Goal: Task Accomplishment & Management: Use online tool/utility

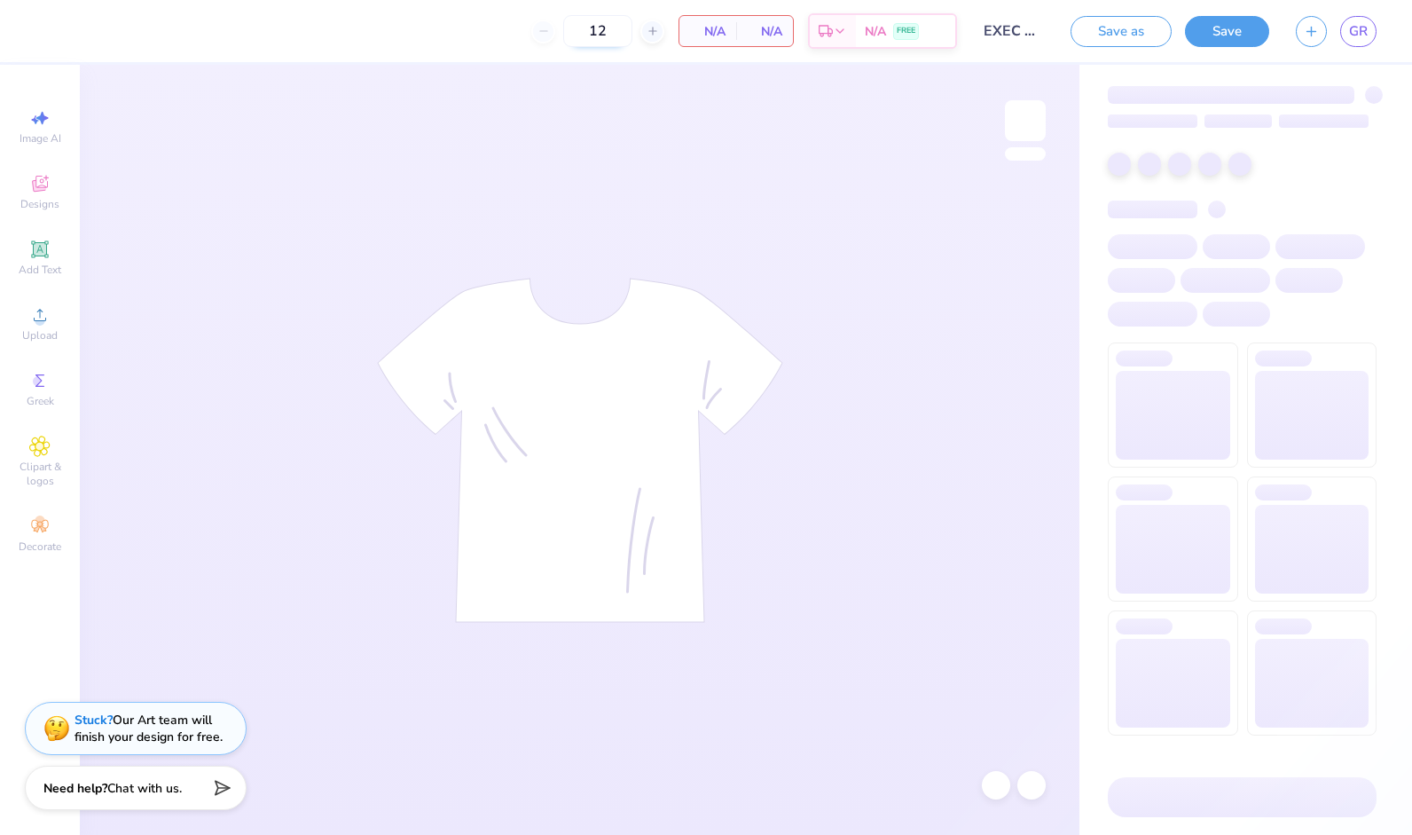
click at [620, 34] on input "12" at bounding box center [597, 31] width 69 height 32
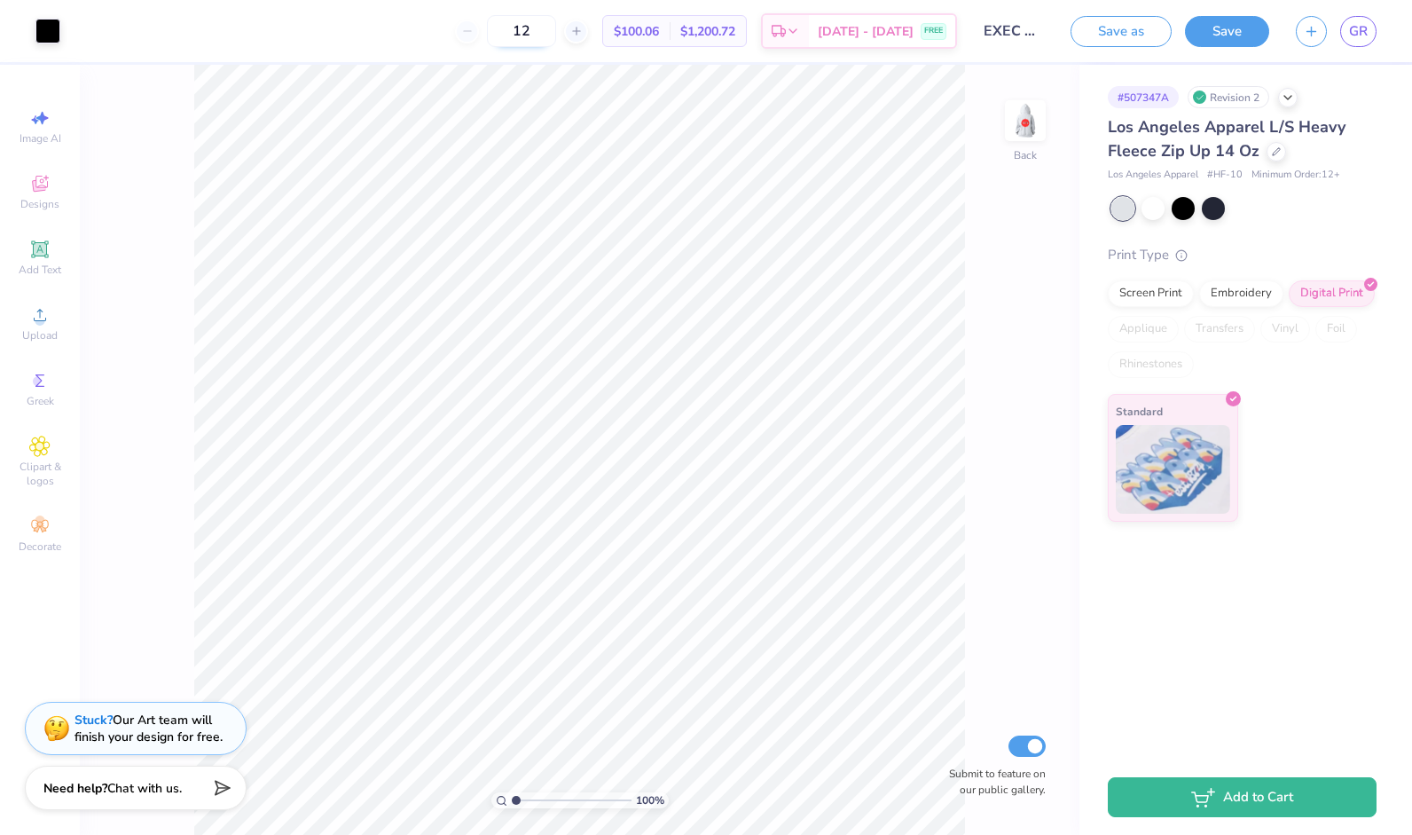
type input "1"
type input "12"
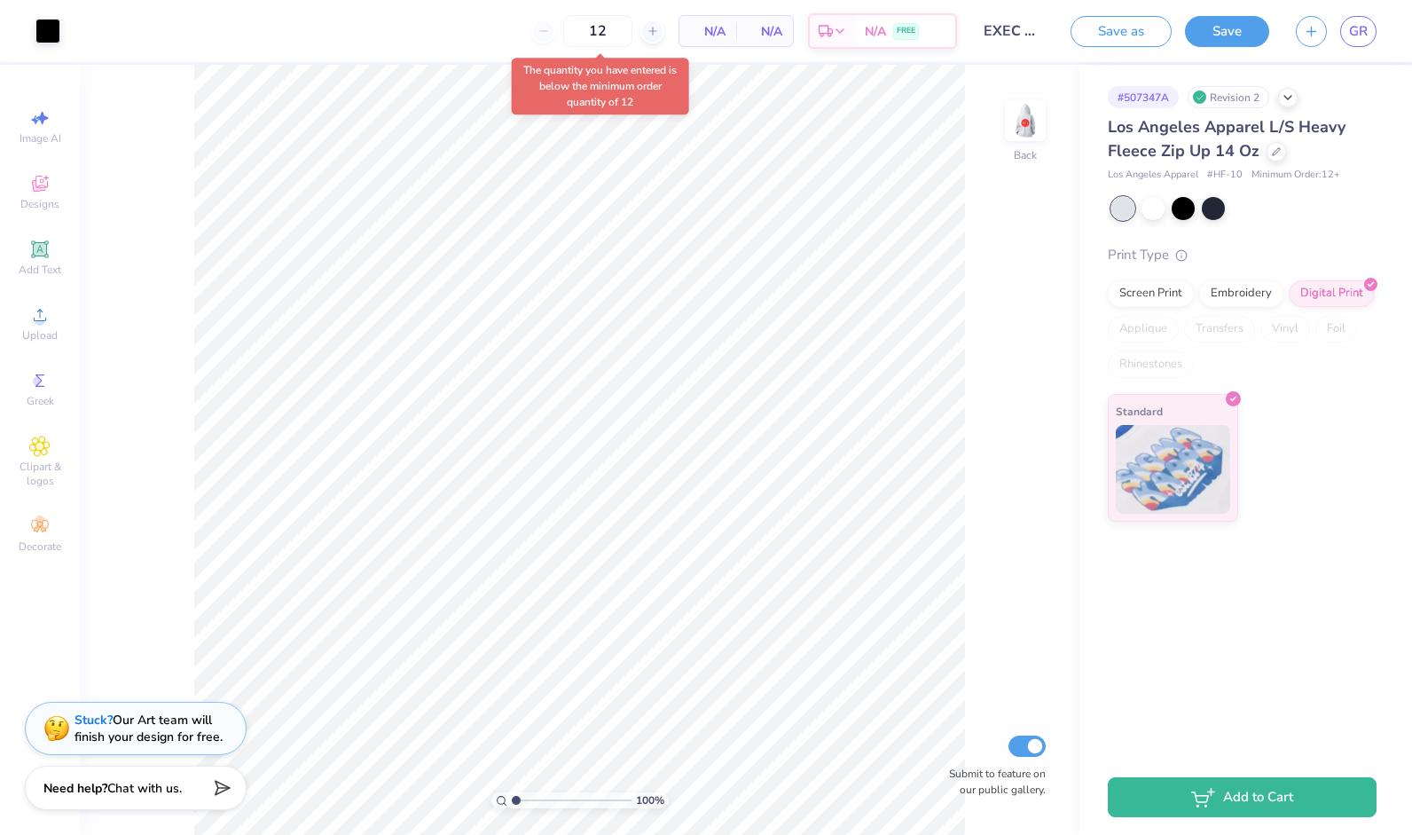
click at [971, 232] on div "100 % Back Submit to feature on our public gallery." at bounding box center [580, 450] width 1000 height 770
click at [483, 40] on div "12" at bounding box center [521, 31] width 133 height 32
click at [483, 41] on div "12" at bounding box center [521, 31] width 133 height 32
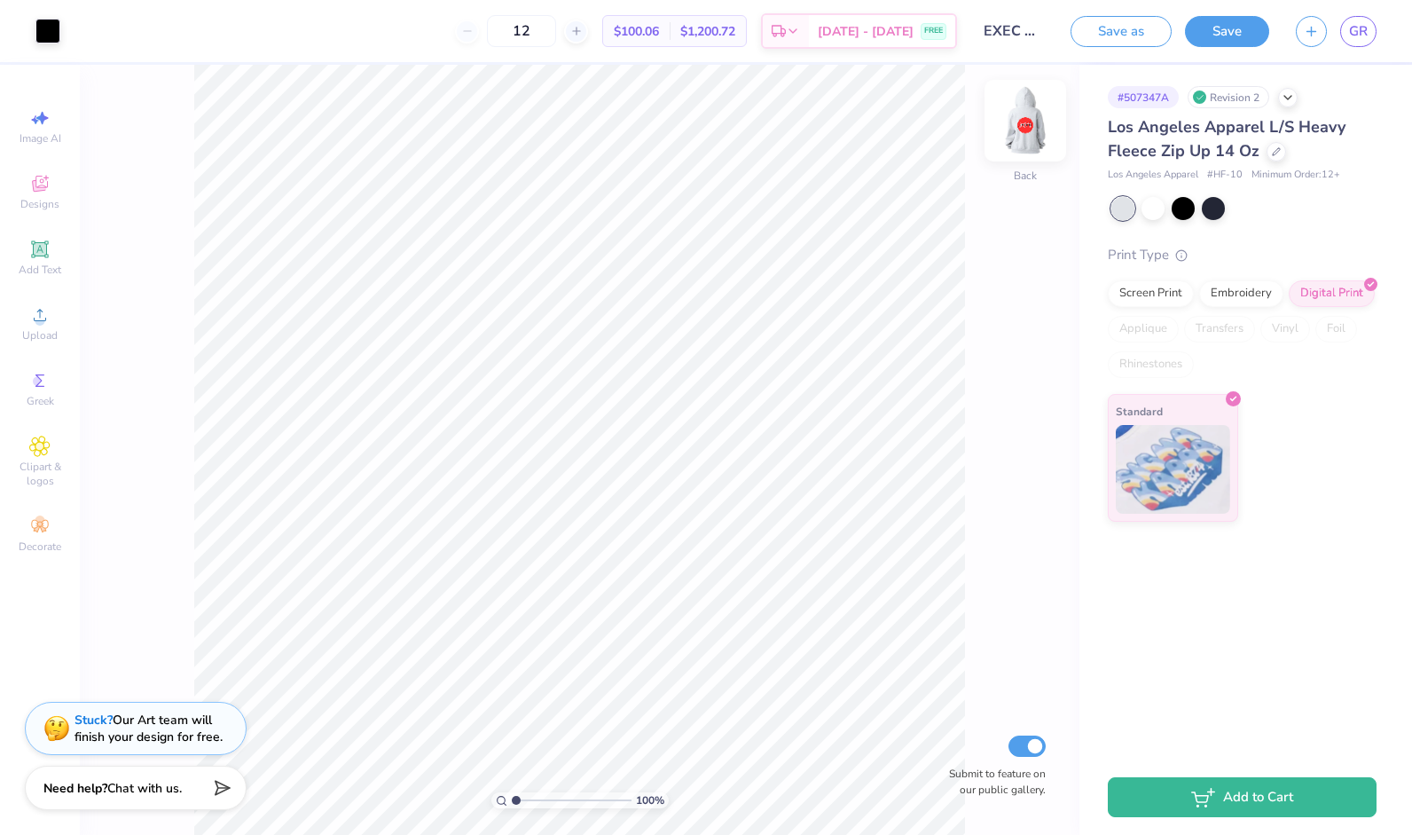
click at [1019, 121] on img at bounding box center [1025, 120] width 71 height 71
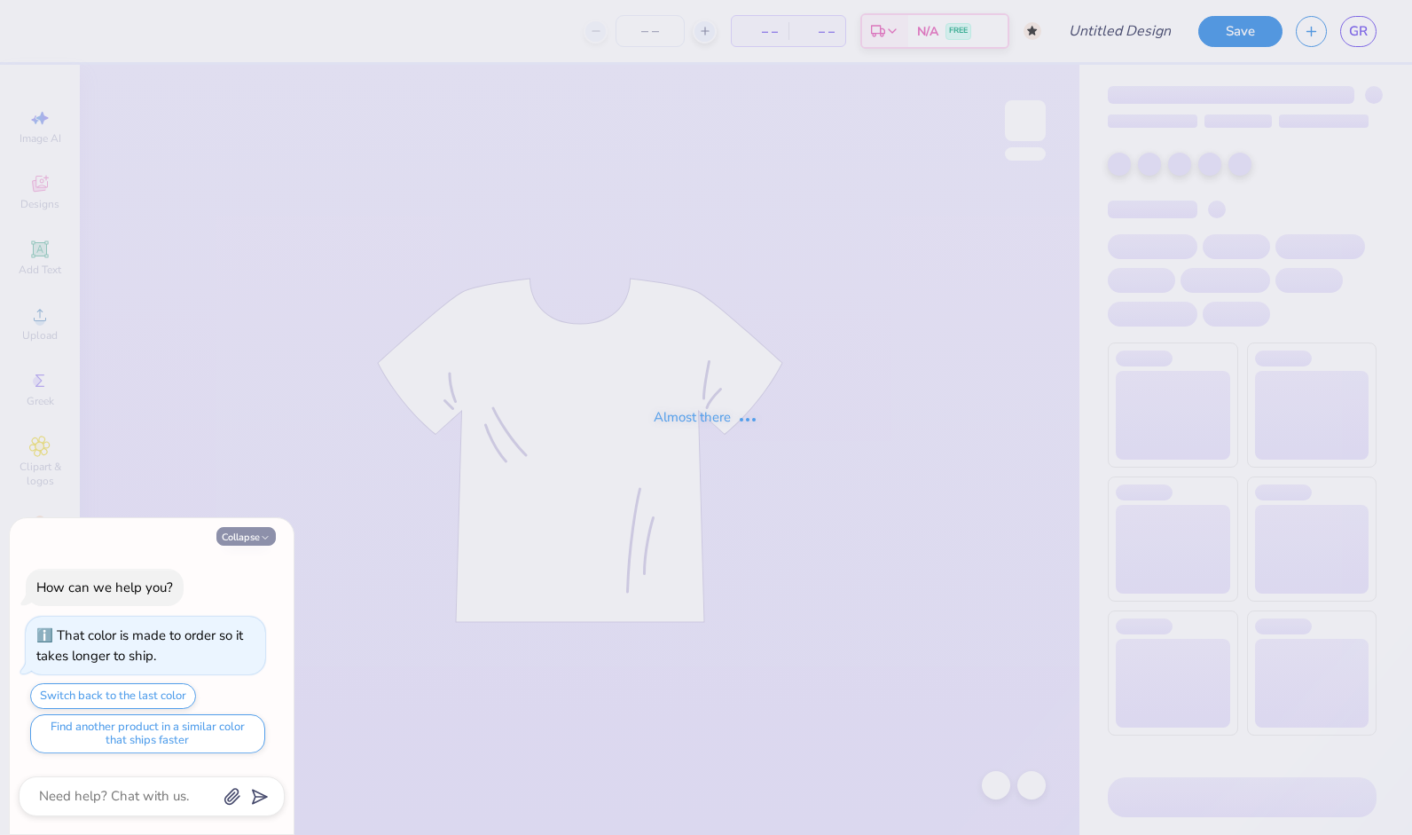
click at [248, 530] on button "Collapse" at bounding box center [245, 536] width 59 height 19
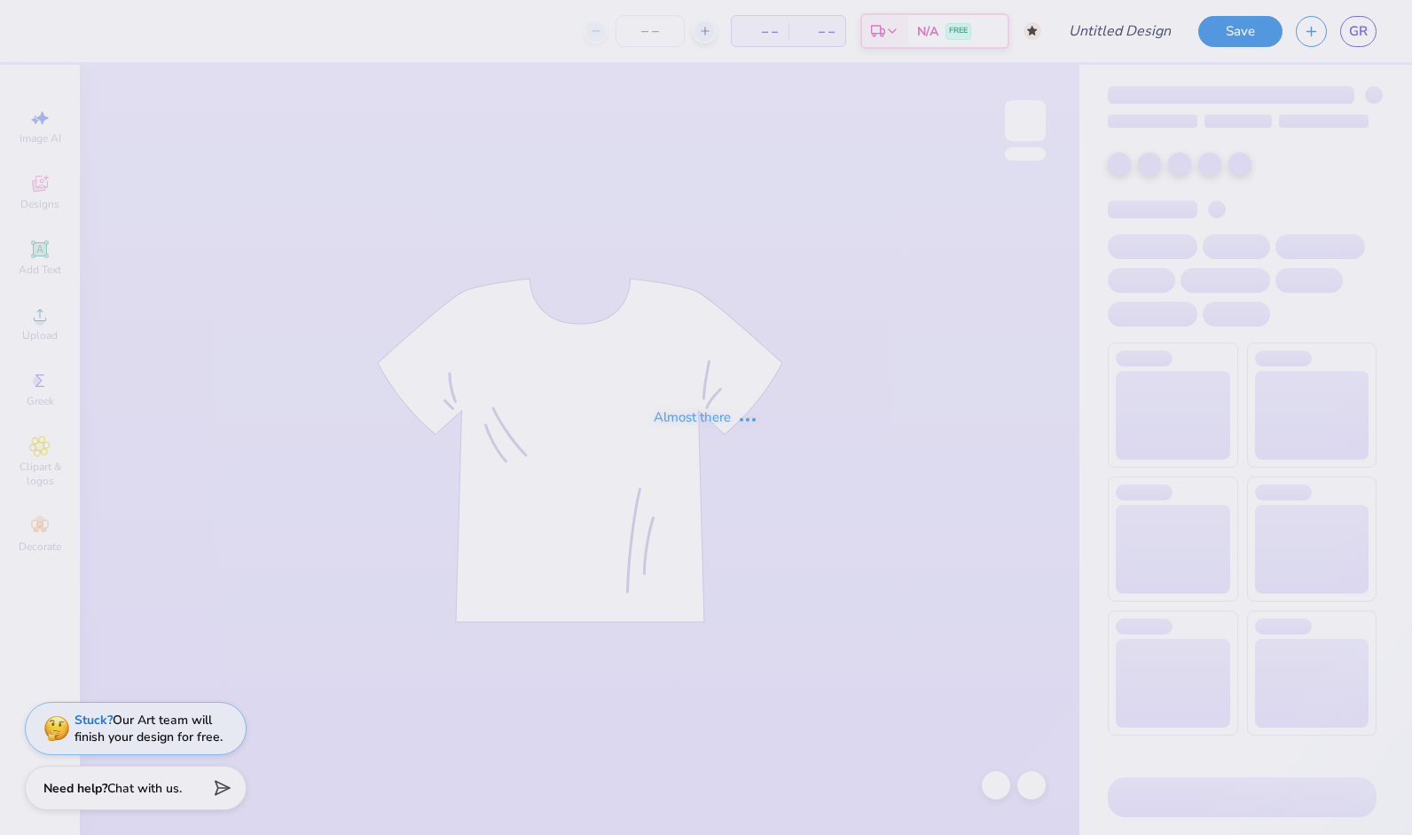
type textarea "x"
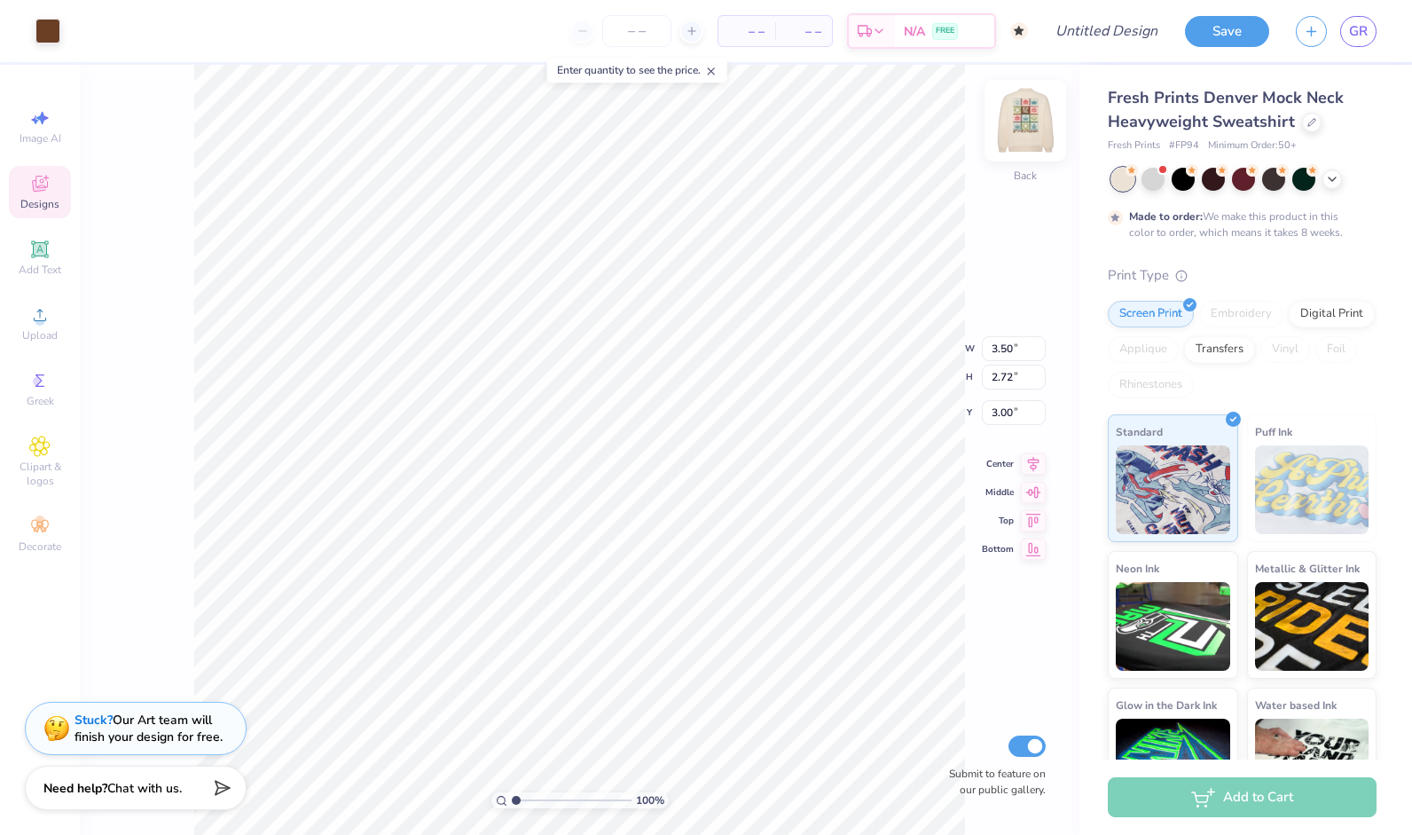
click at [1036, 126] on img at bounding box center [1025, 120] width 71 height 71
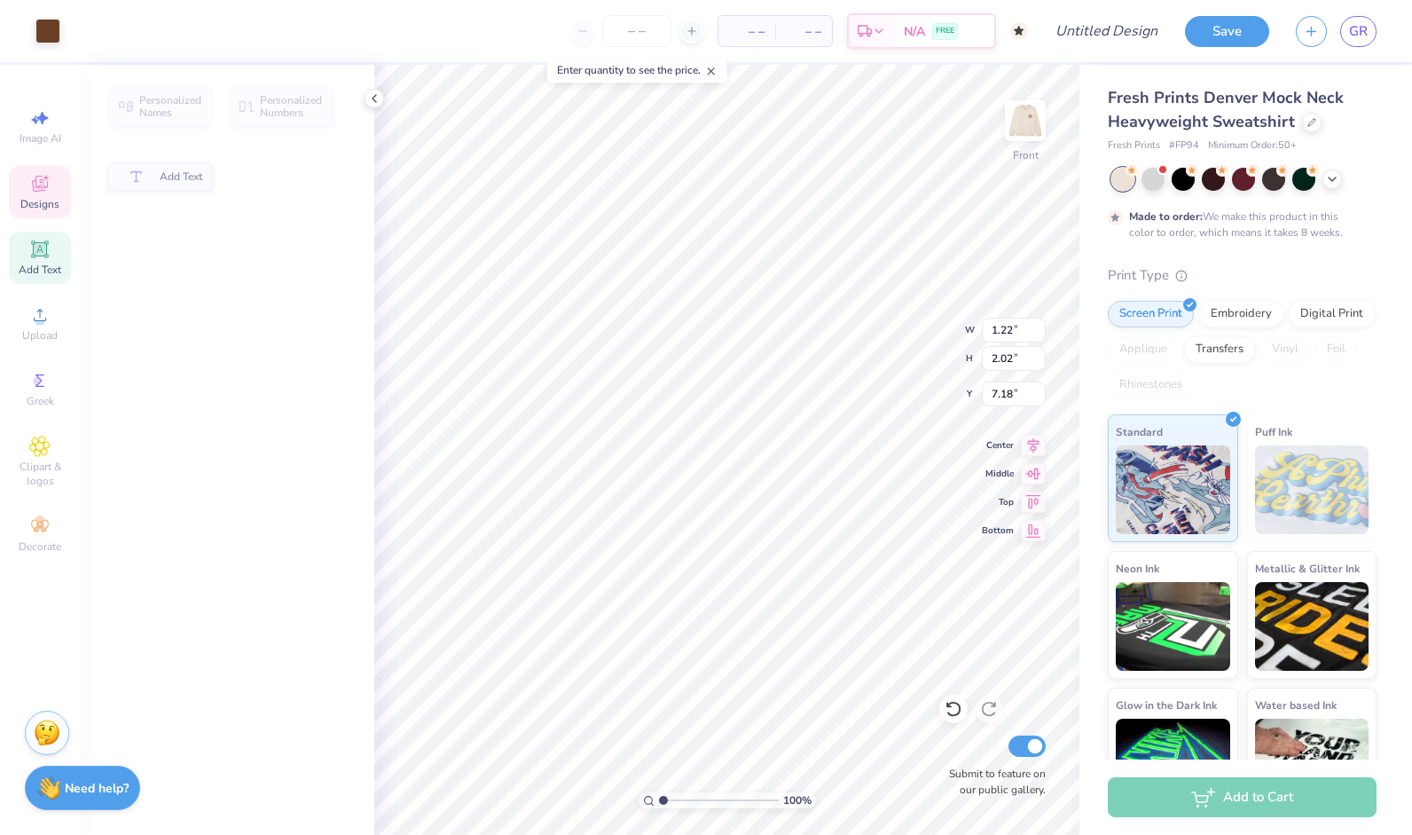
type input "1.22"
type input "2.02"
type input "7.18"
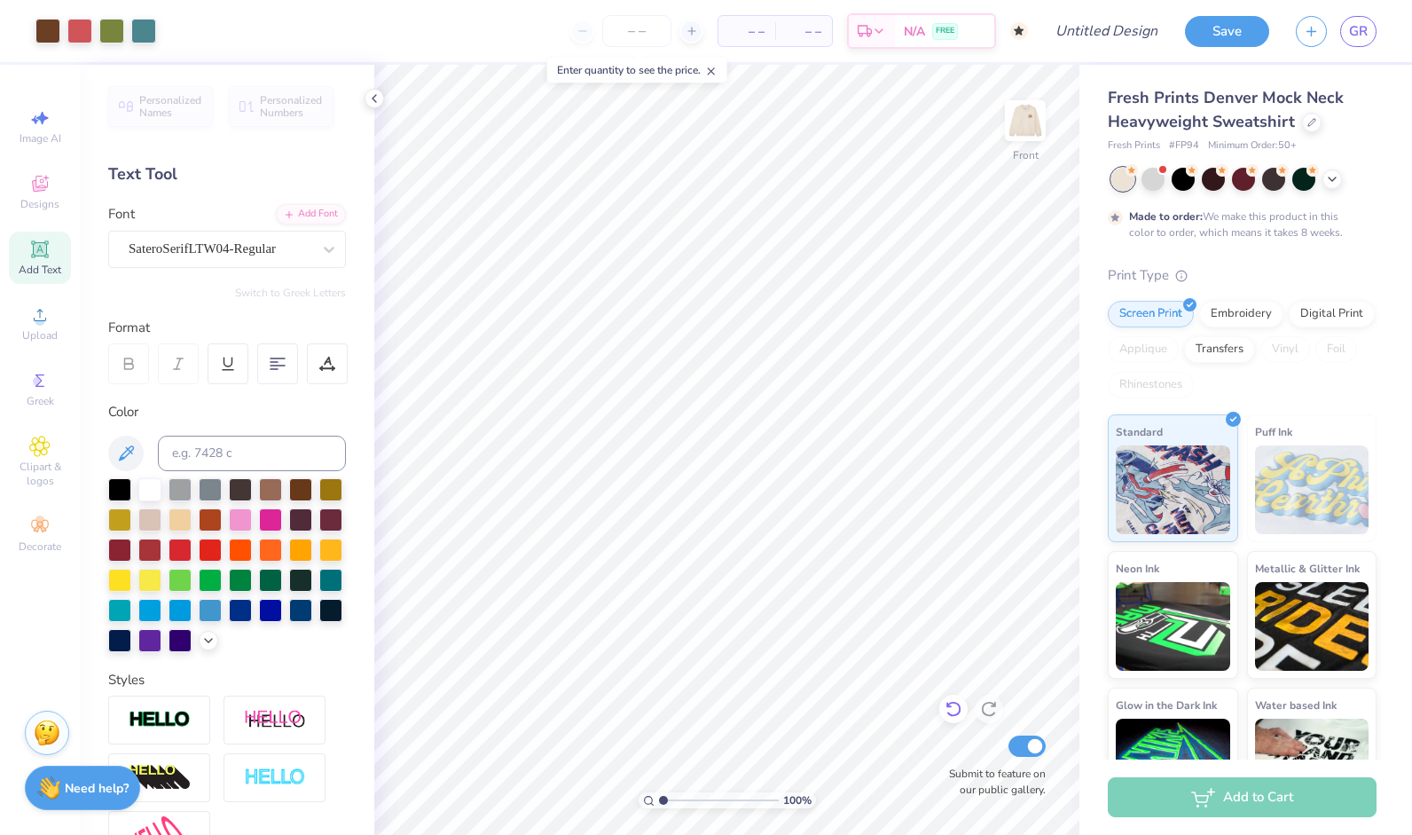
click at [945, 704] on icon at bounding box center [954, 709] width 18 height 18
click at [949, 712] on icon at bounding box center [954, 709] width 18 height 18
click at [964, 713] on div at bounding box center [954, 709] width 28 height 28
click at [963, 713] on div at bounding box center [954, 709] width 28 height 28
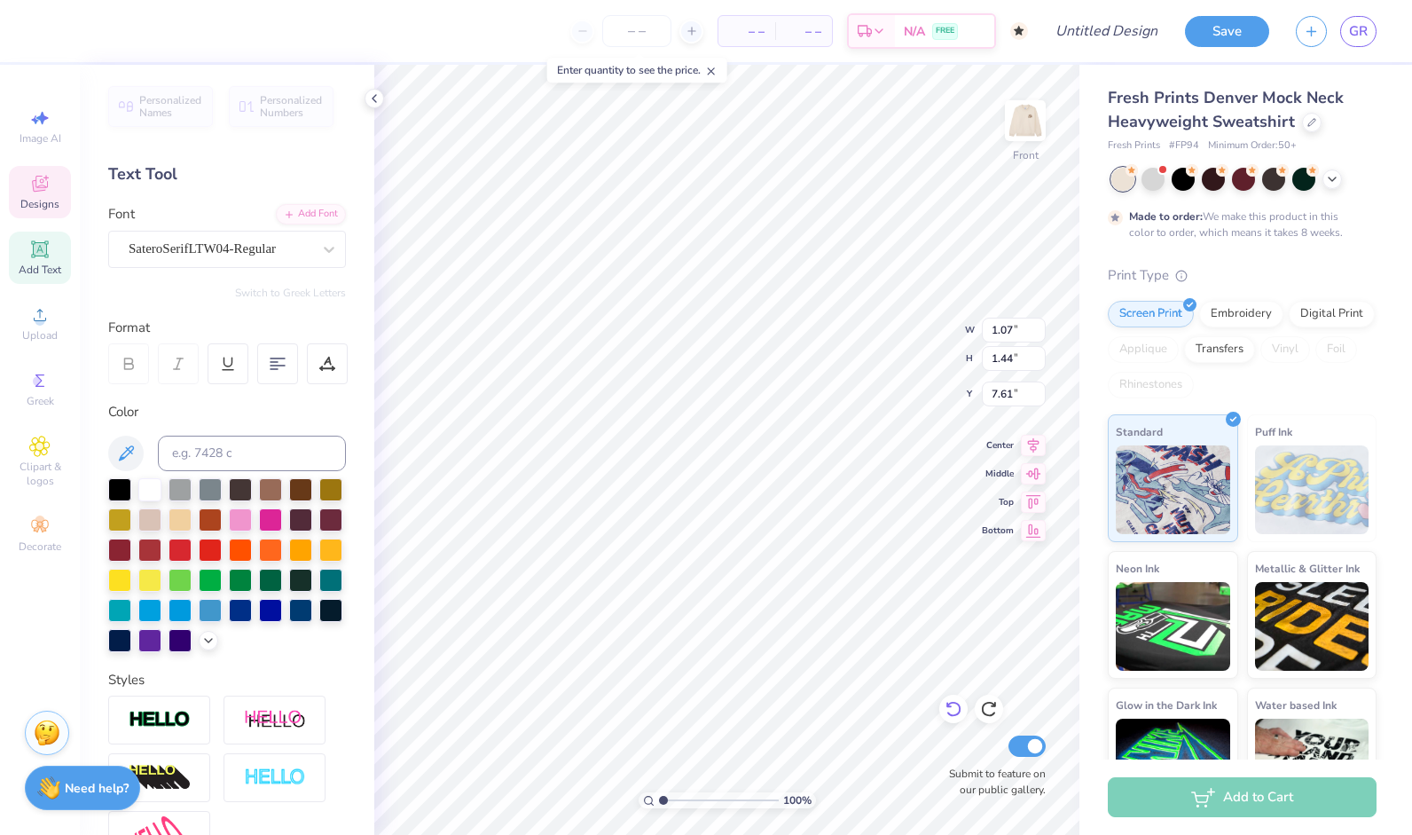
click at [958, 710] on icon at bounding box center [954, 709] width 18 height 18
type textarea "U"
type input "1.22"
type input "2.02"
type input "7.18"
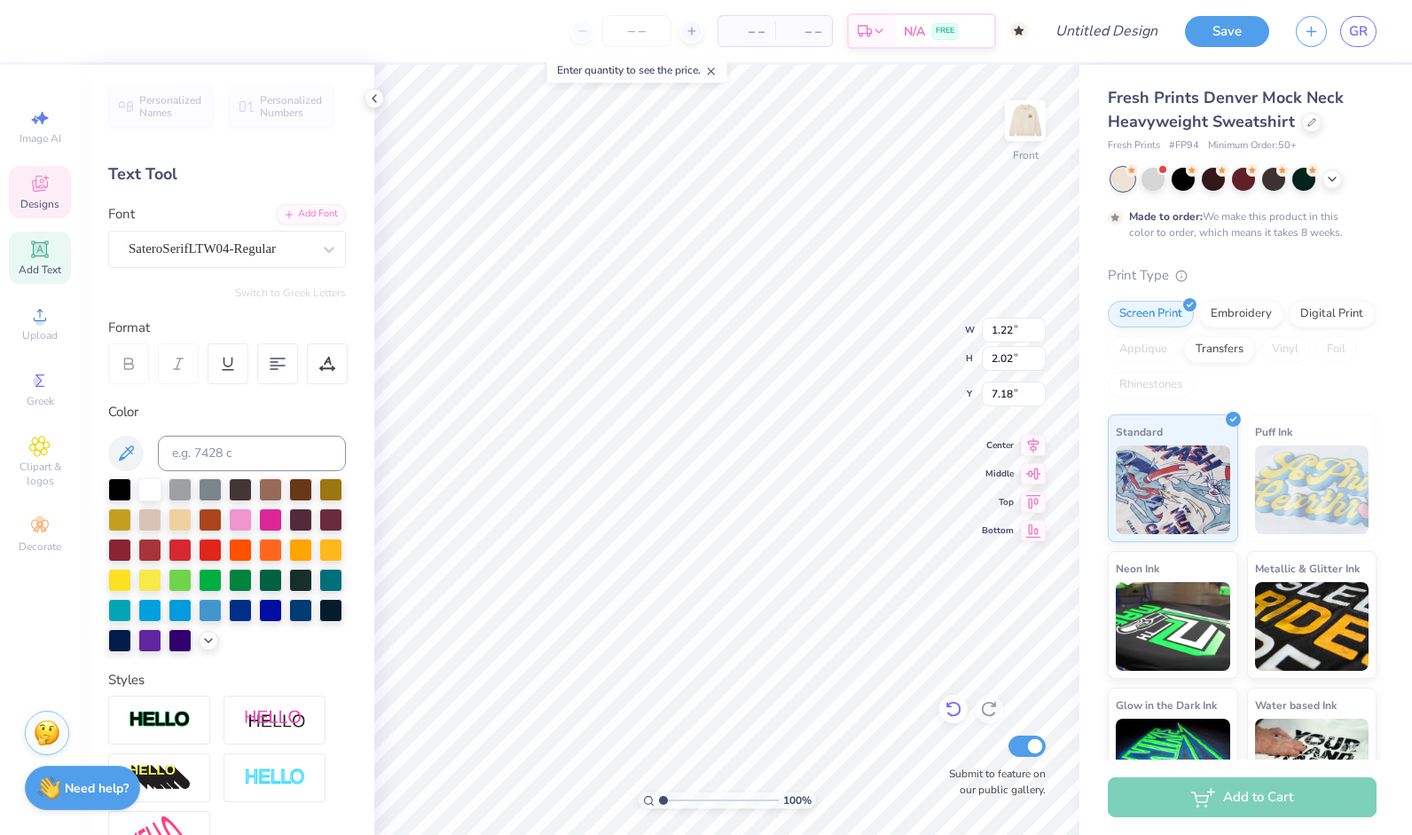
click at [875, 314] on div "100 % Front W 1.22 1.22 " H 2.02 2.02 " Y 7.18 7.18 " Center Middle Top Bottom …" at bounding box center [726, 450] width 705 height 770
type textarea "d"
type textarea "D"
click at [885, 313] on div "100 % Front W 1.22 1.22 " H 2.02 2.02 " Y 7.18 7.18 " Center Middle Top Bottom …" at bounding box center [726, 450] width 705 height 770
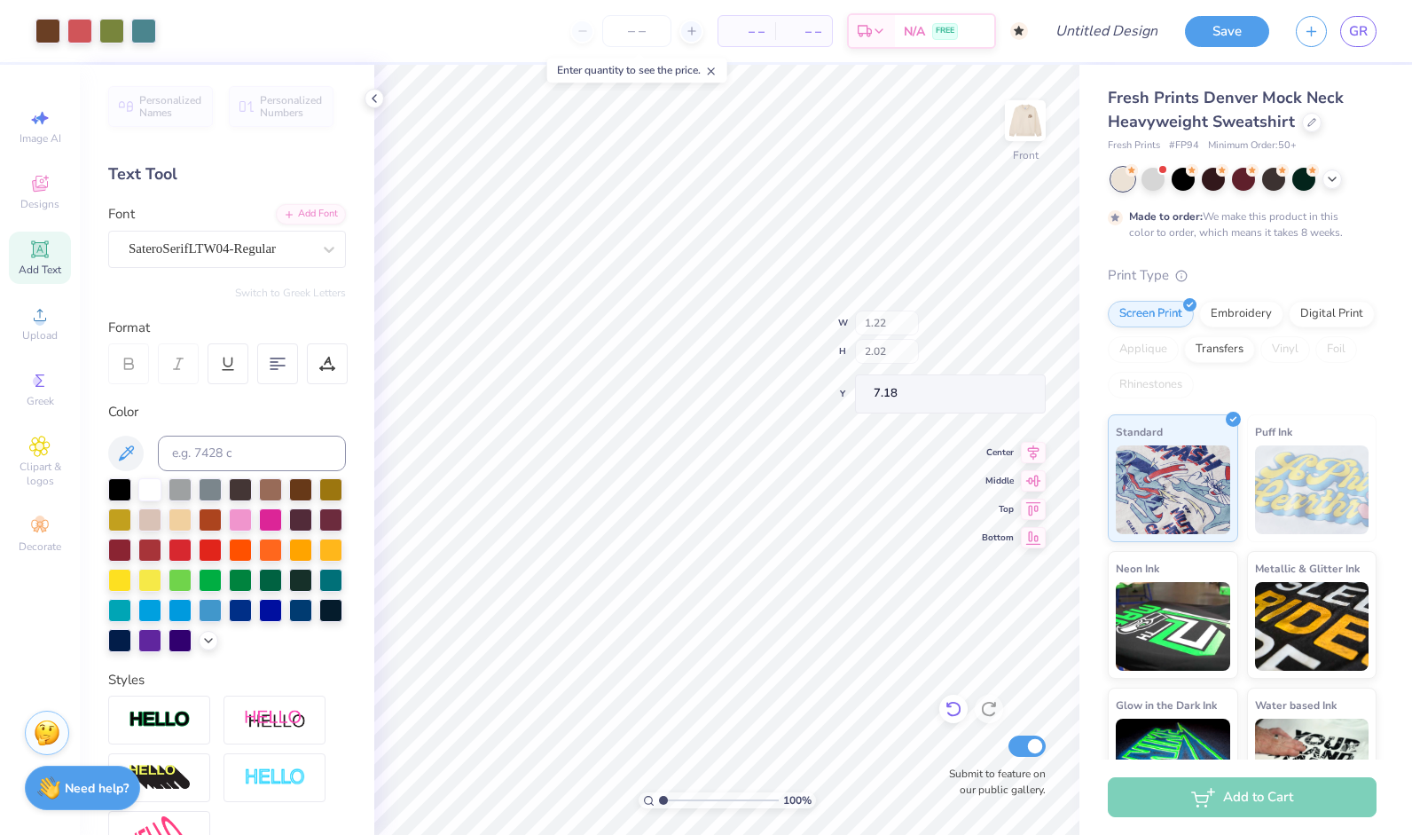
type input "1.07"
type input "1.44"
type input "7.61"
type textarea "T"
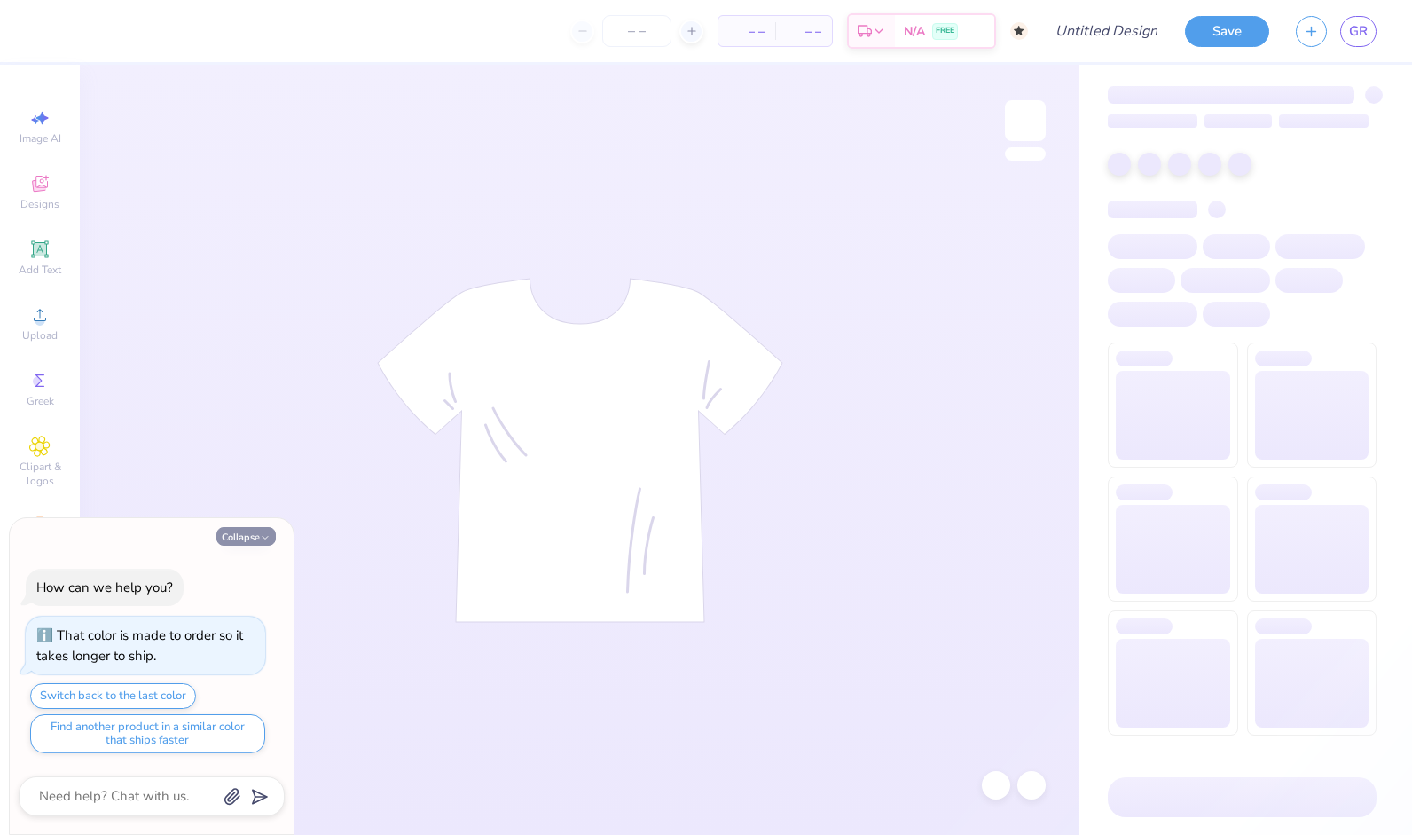
click at [260, 539] on icon "button" at bounding box center [265, 537] width 11 height 11
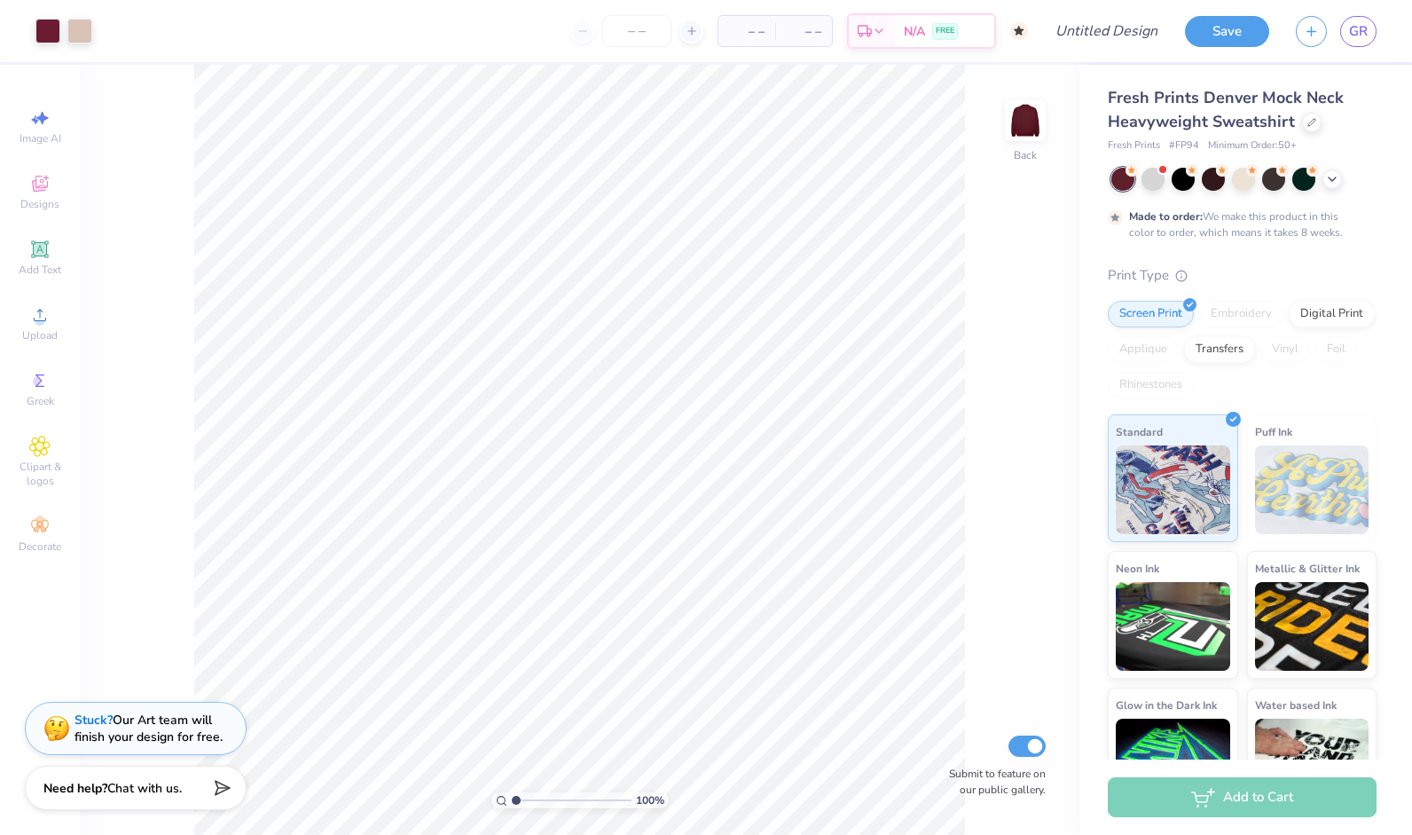
type textarea "x"
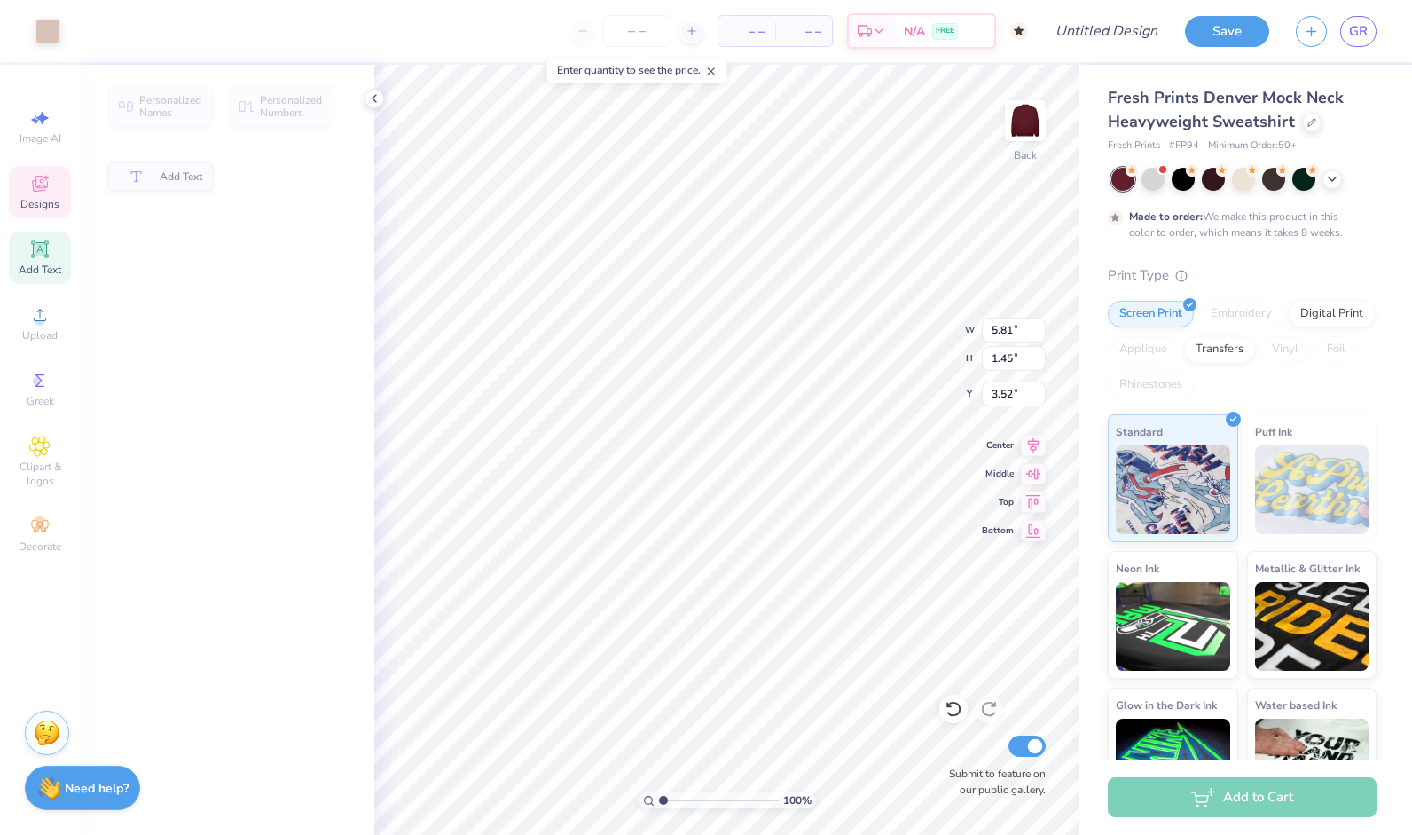
type input "5.81"
type input "1.45"
type input "3.52"
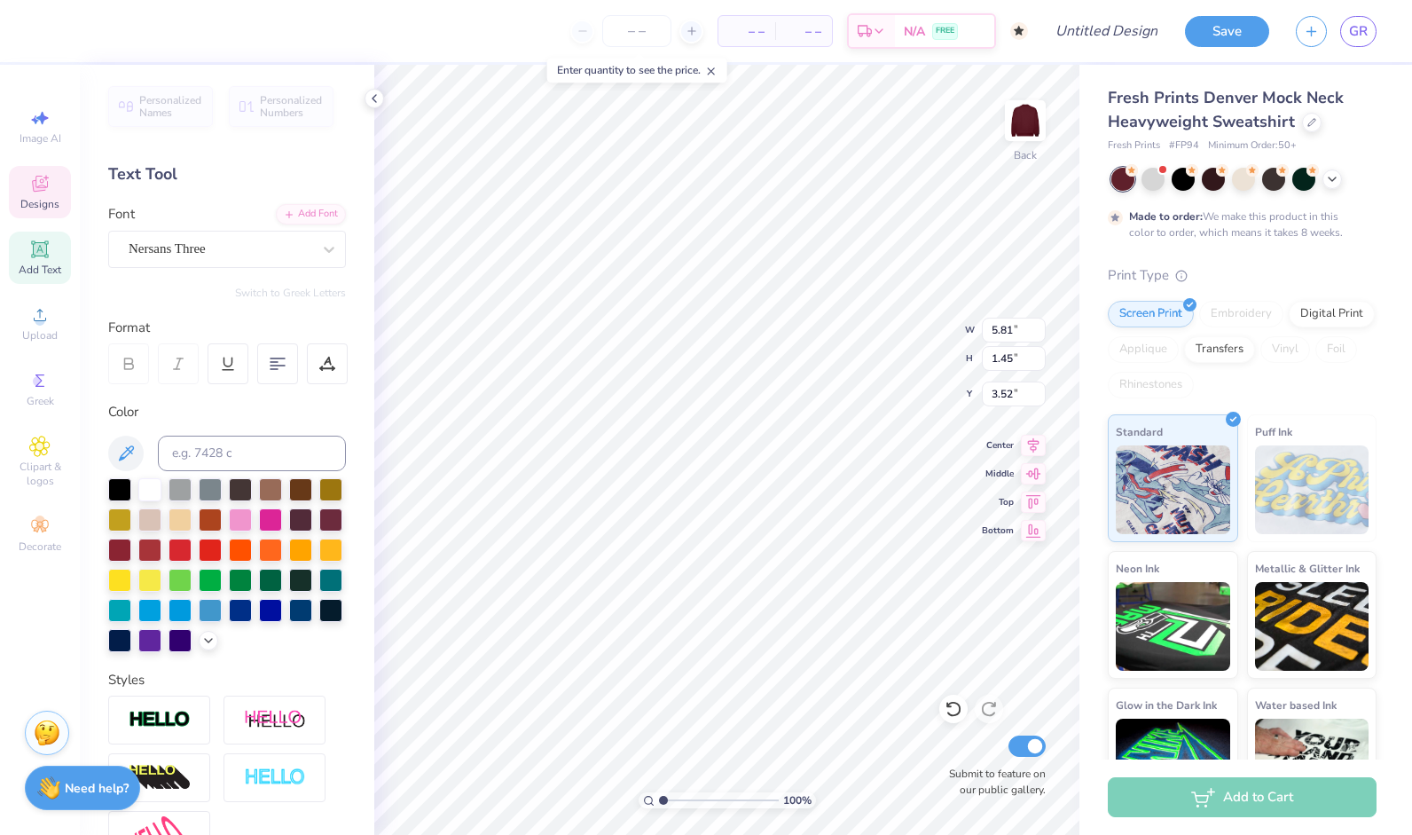
scroll to position [15, 4]
type input "3.78"
type input "1.18"
type input "8.11"
type input "1.79"
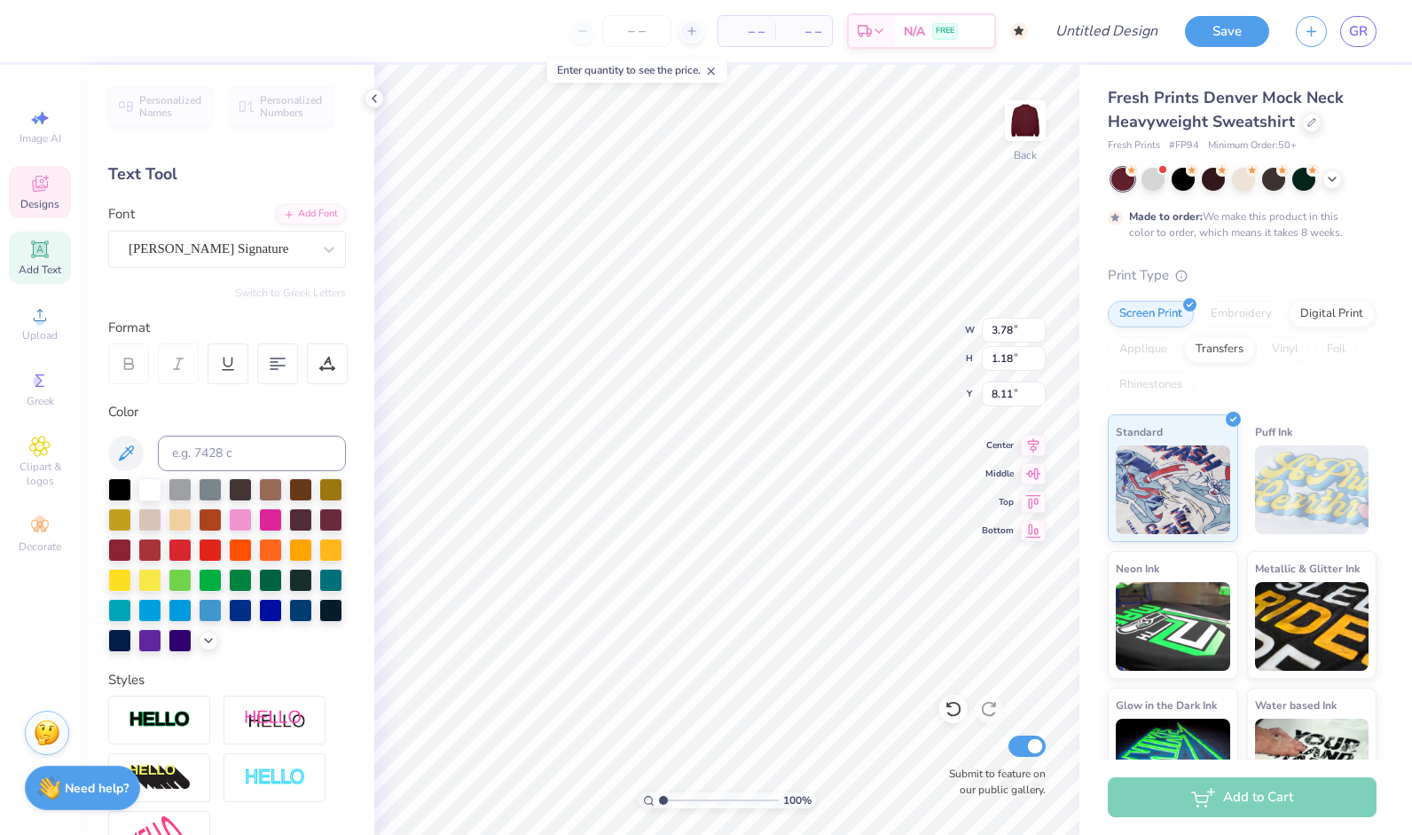
type input "0.59"
type input "7.26"
type input "4.80"
type input "5.26"
type input "2.00"
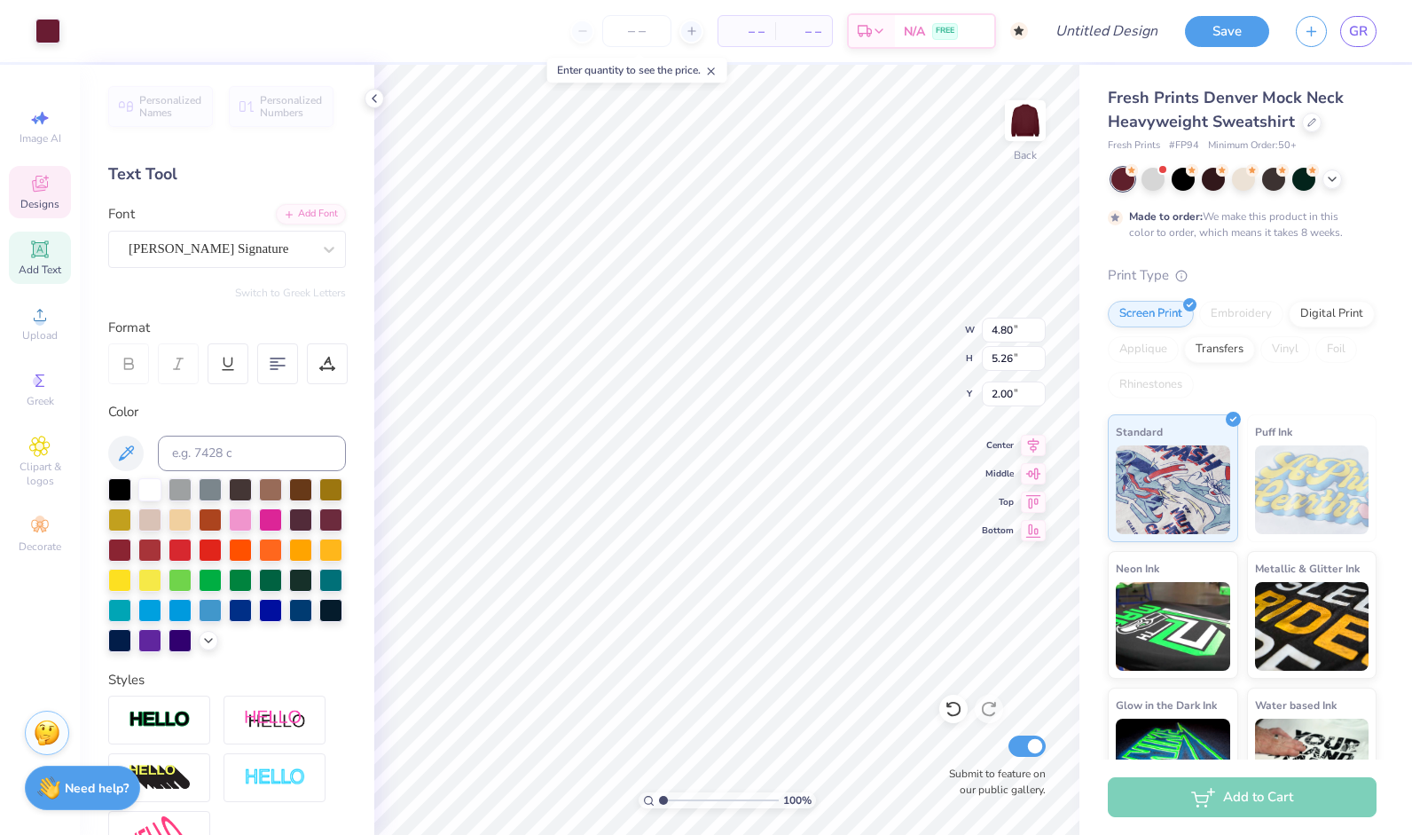
type input "2.47"
type input "0.50"
type input "6.98"
type input "4.71"
type input "4.16"
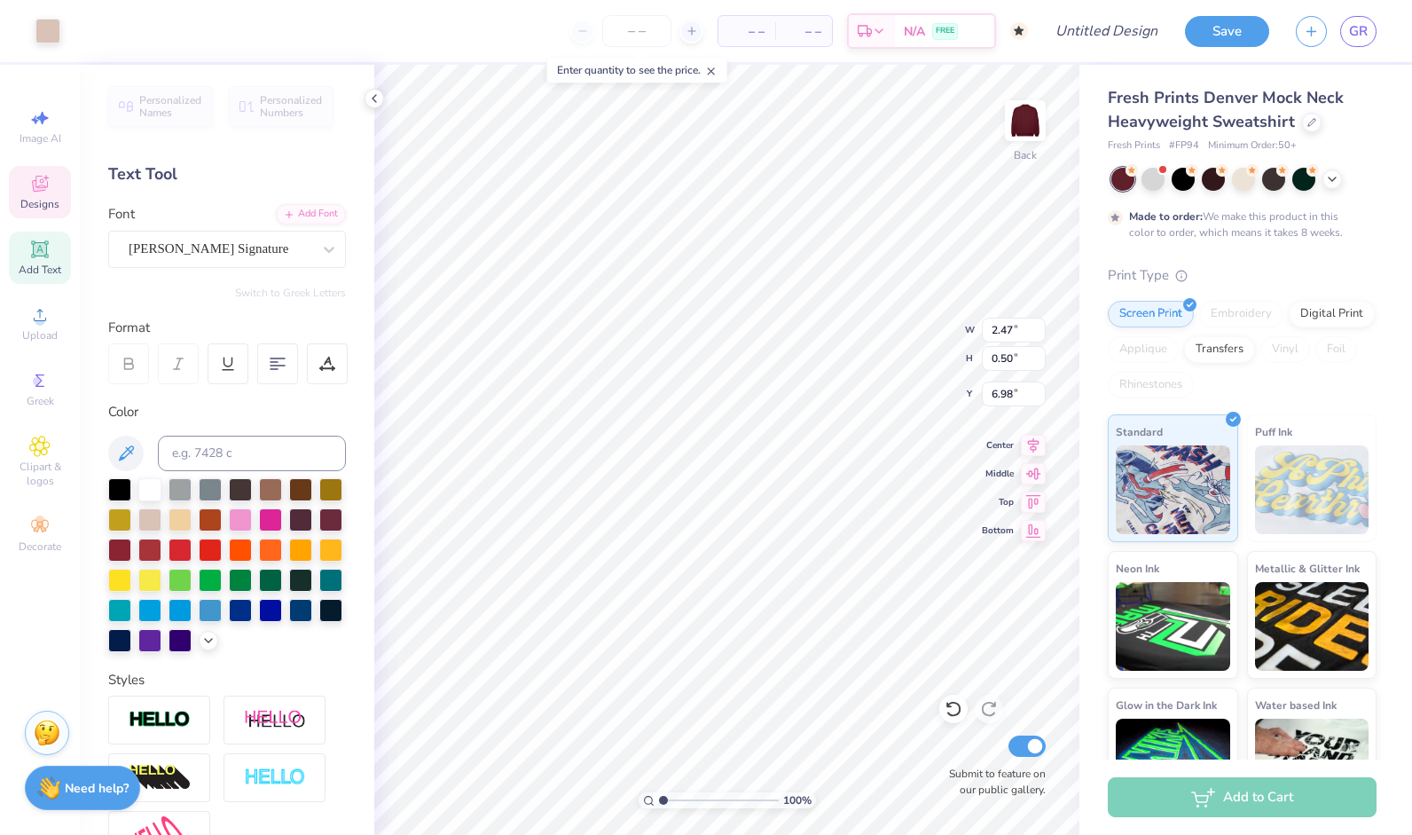
type input "3.07"
type input "4.80"
type input "5.26"
type input "2.00"
type input "4.71"
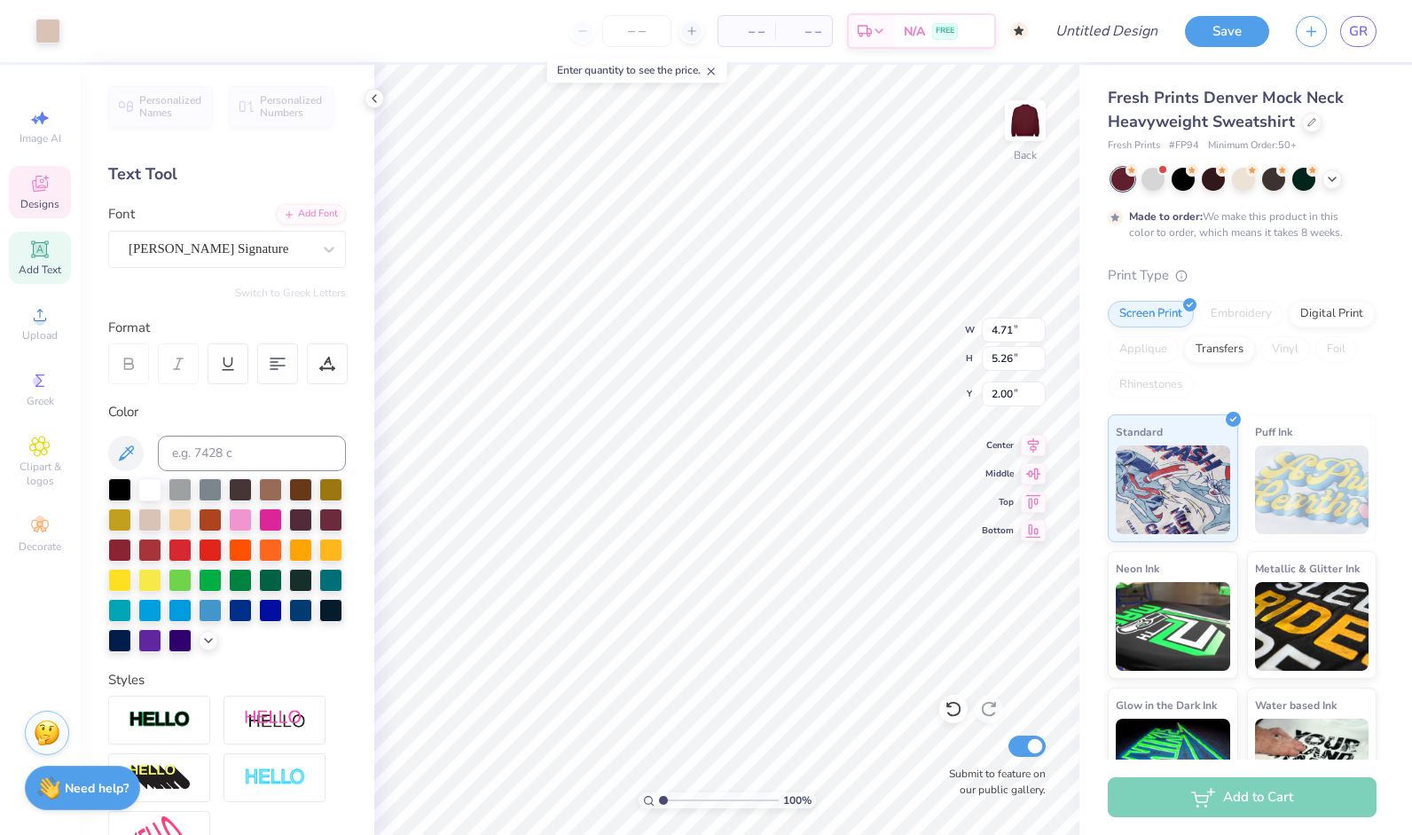
type input "4.16"
type input "3.07"
click at [43, 176] on icon at bounding box center [39, 183] width 21 height 21
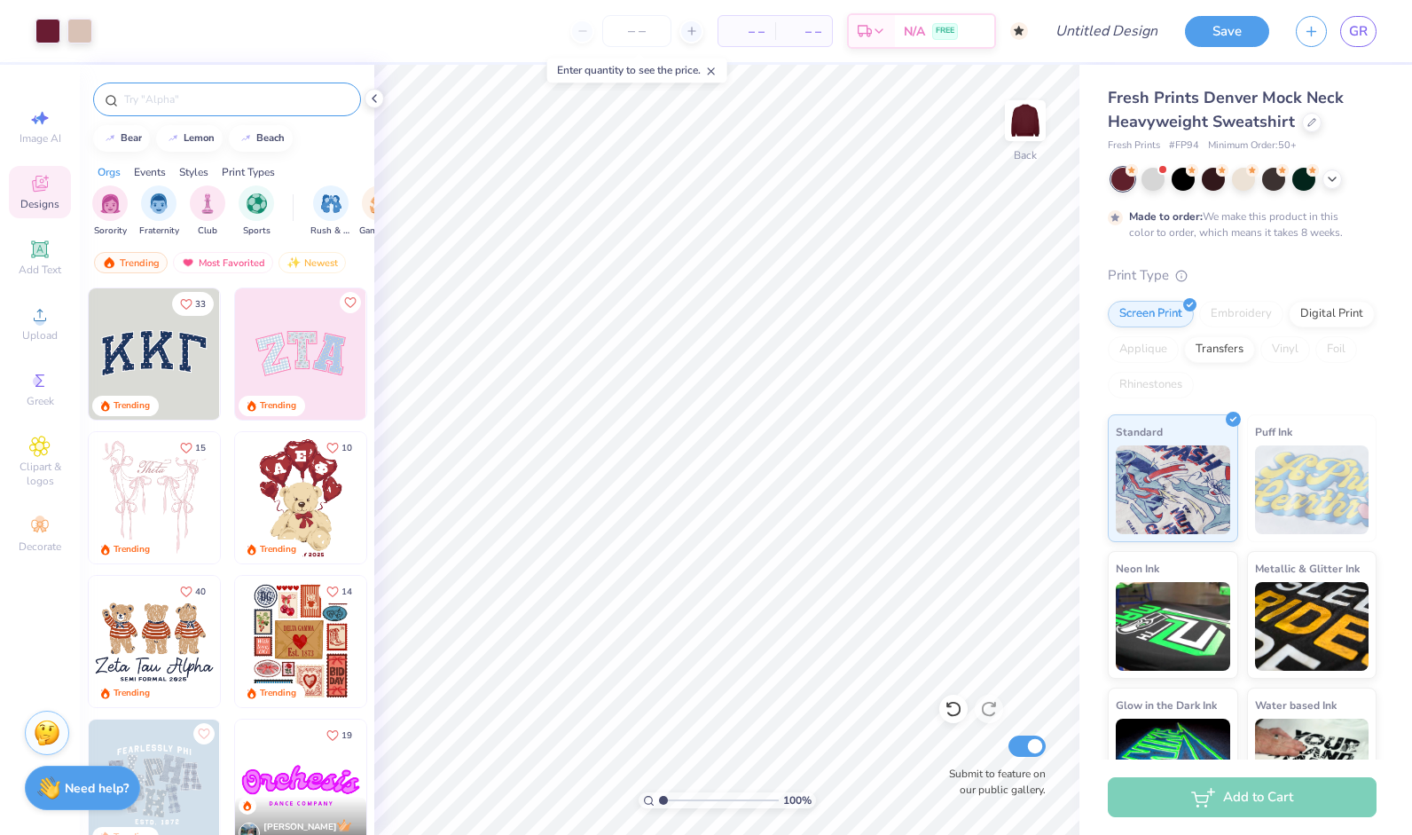
click at [178, 102] on input "text" at bounding box center [235, 99] width 227 height 18
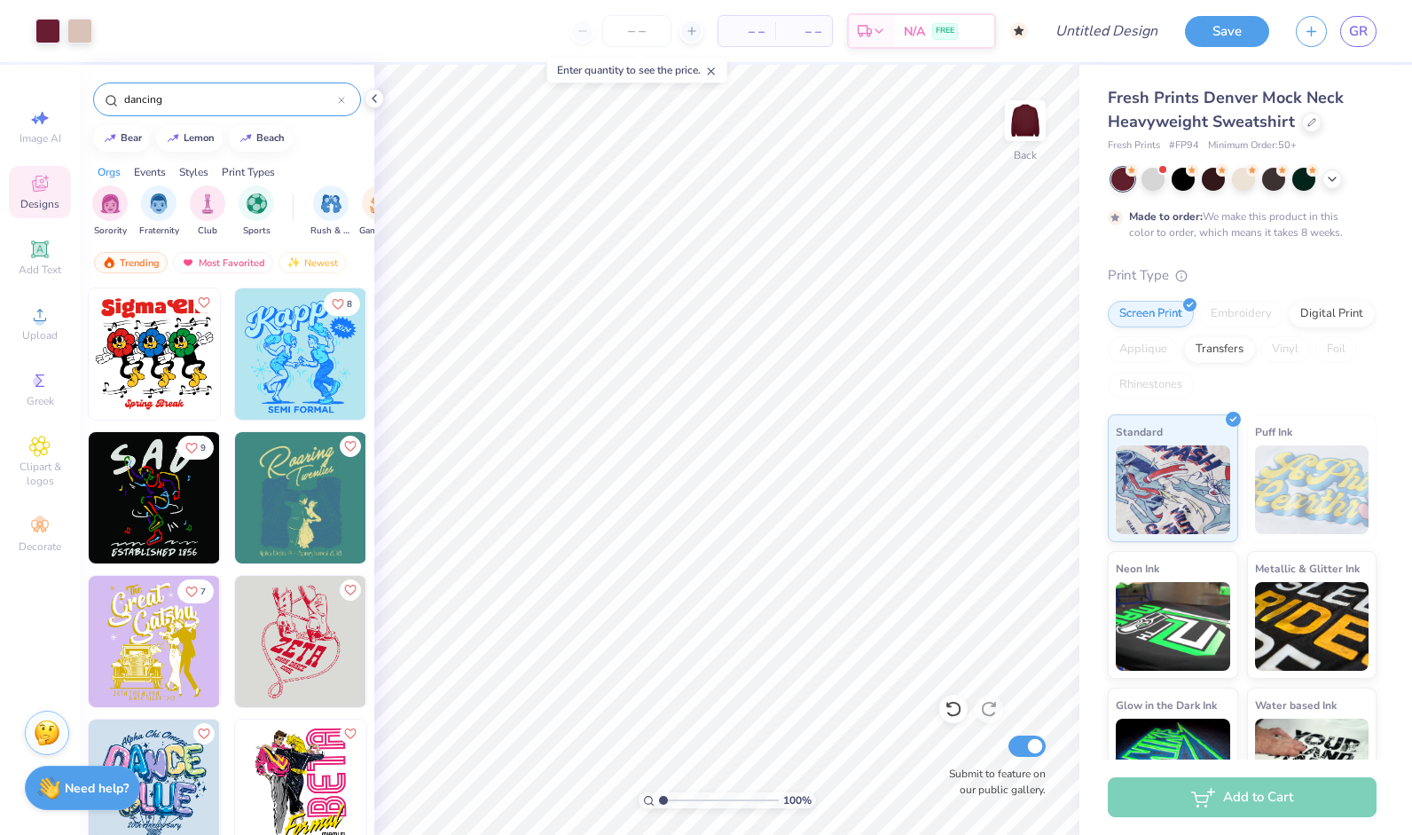
type input "dancing"
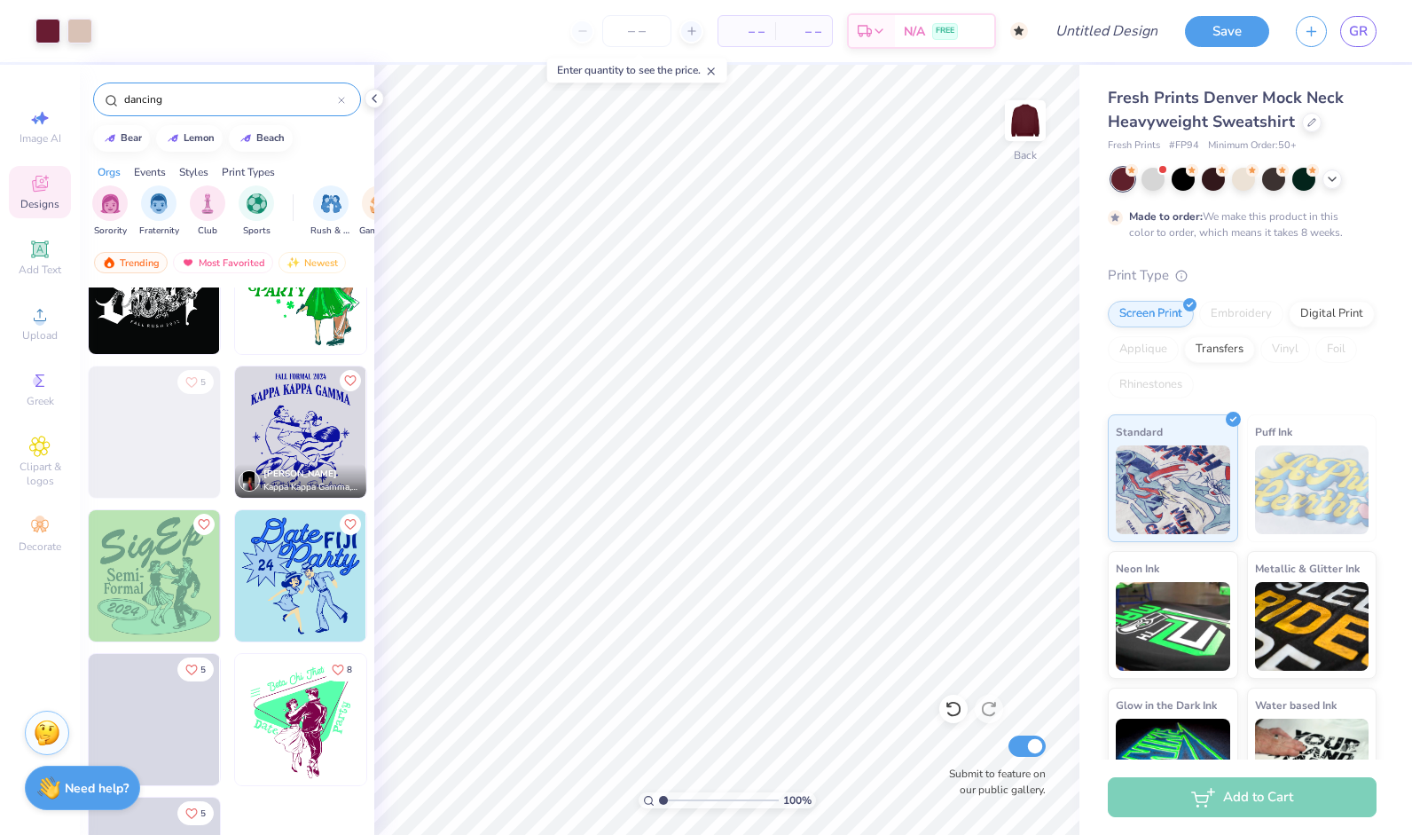
scroll to position [2404, 0]
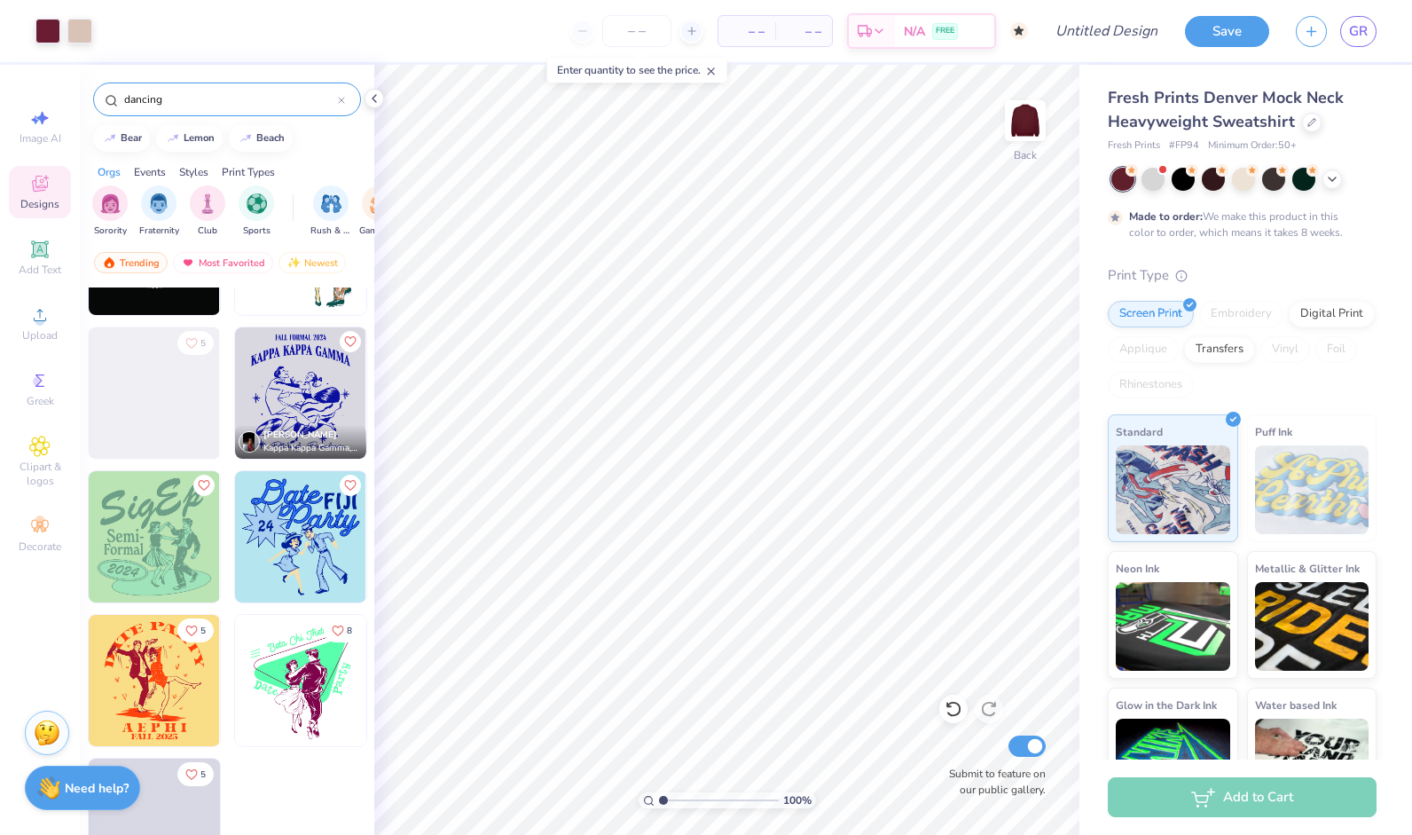
click at [109, 568] on img at bounding box center [154, 536] width 131 height 131
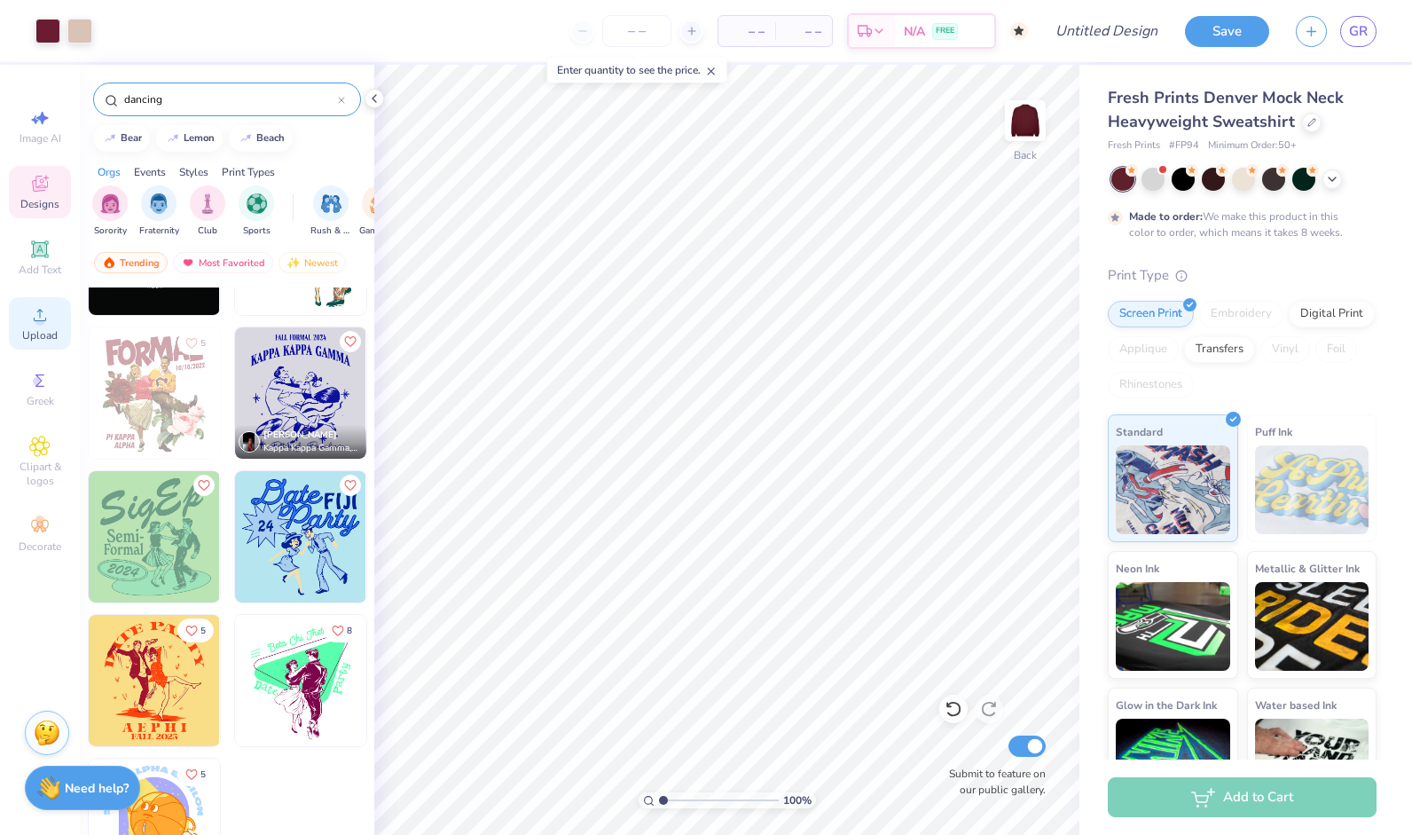
click at [32, 326] on div "Upload" at bounding box center [40, 323] width 62 height 52
click at [48, 342] on div "Upload" at bounding box center [40, 323] width 62 height 52
click at [38, 313] on icon at bounding box center [39, 314] width 21 height 21
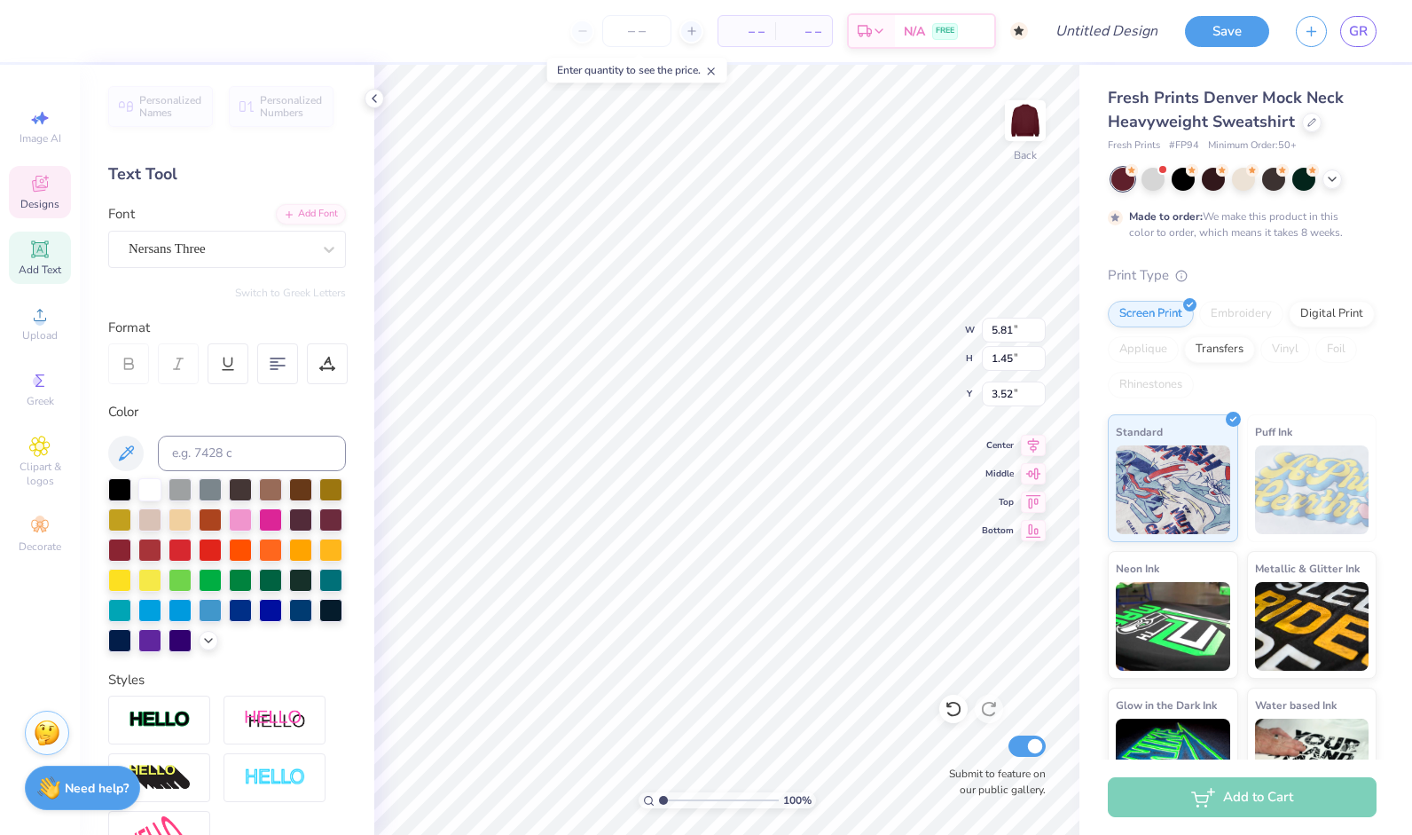
scroll to position [15, 2]
type textarea "O"
type textarea "Dance Team"
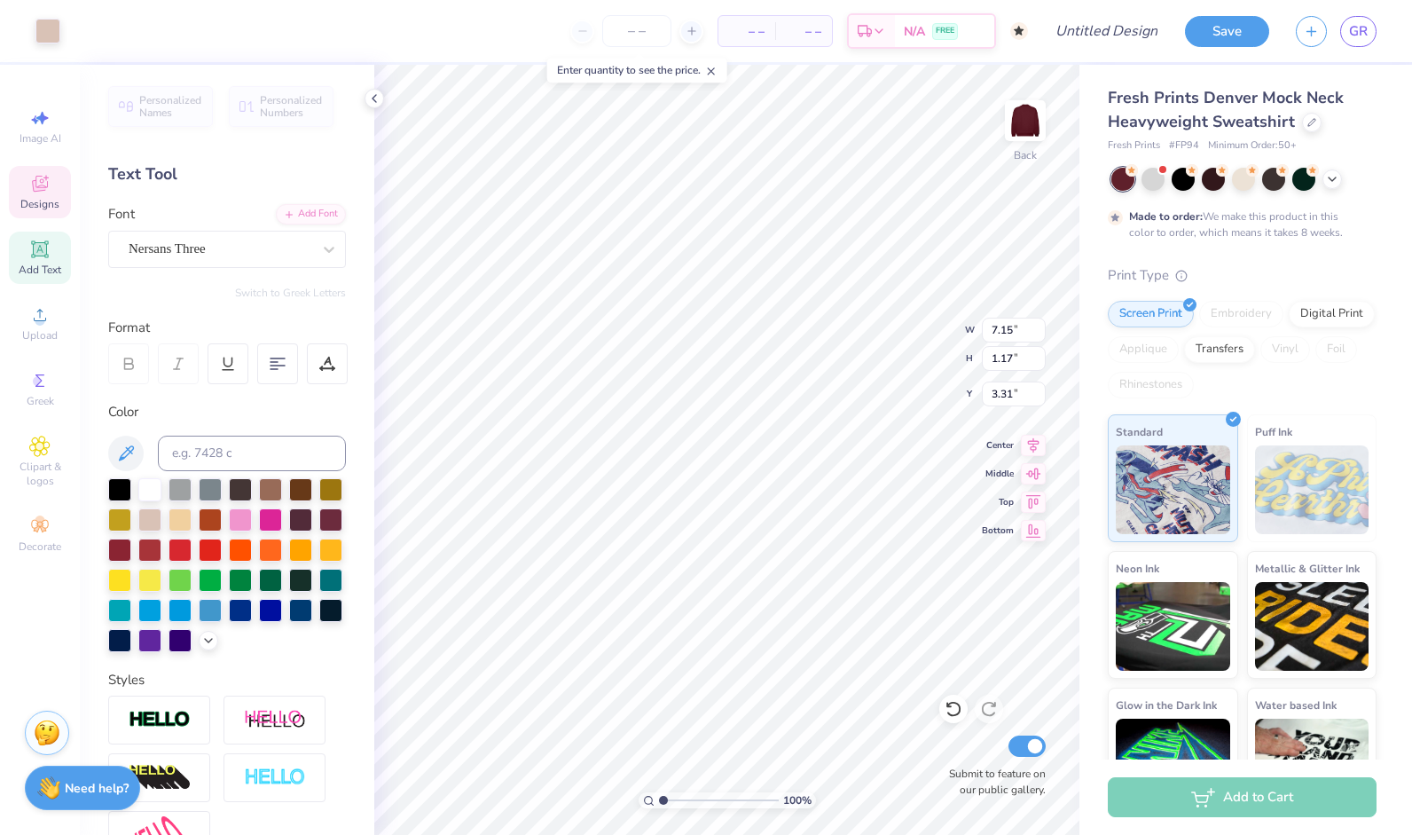
type input "7.15"
type input "1.17"
type input "3.61"
click at [892, 326] on div "100 % Back W 1.17 1.17 " H 1.22 1.22 " Y 2.39 2.39 " Center Middle Top Bottom S…" at bounding box center [726, 450] width 705 height 770
type input "2.68"
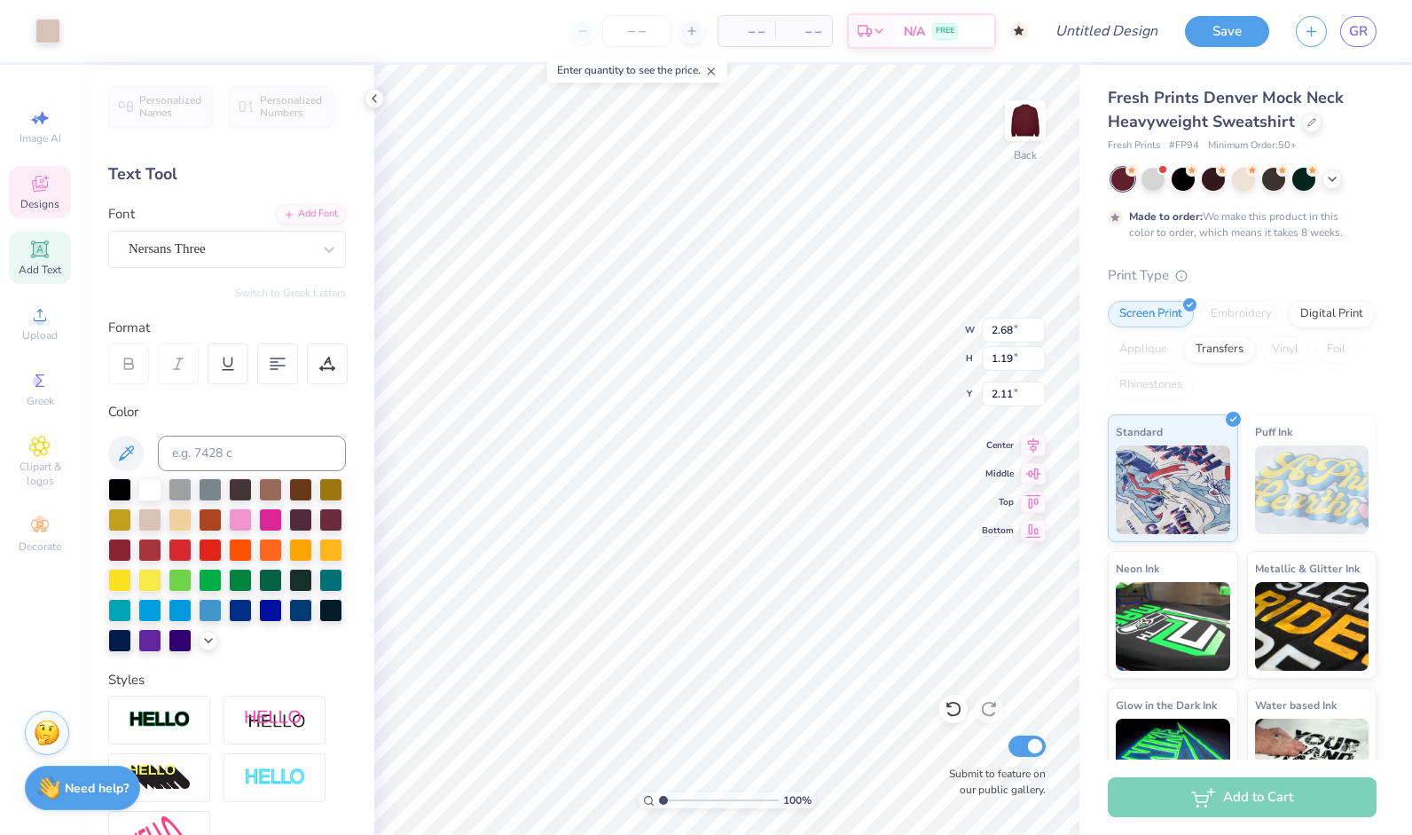
type input "1.19"
type input "2.11"
type textarea "i"
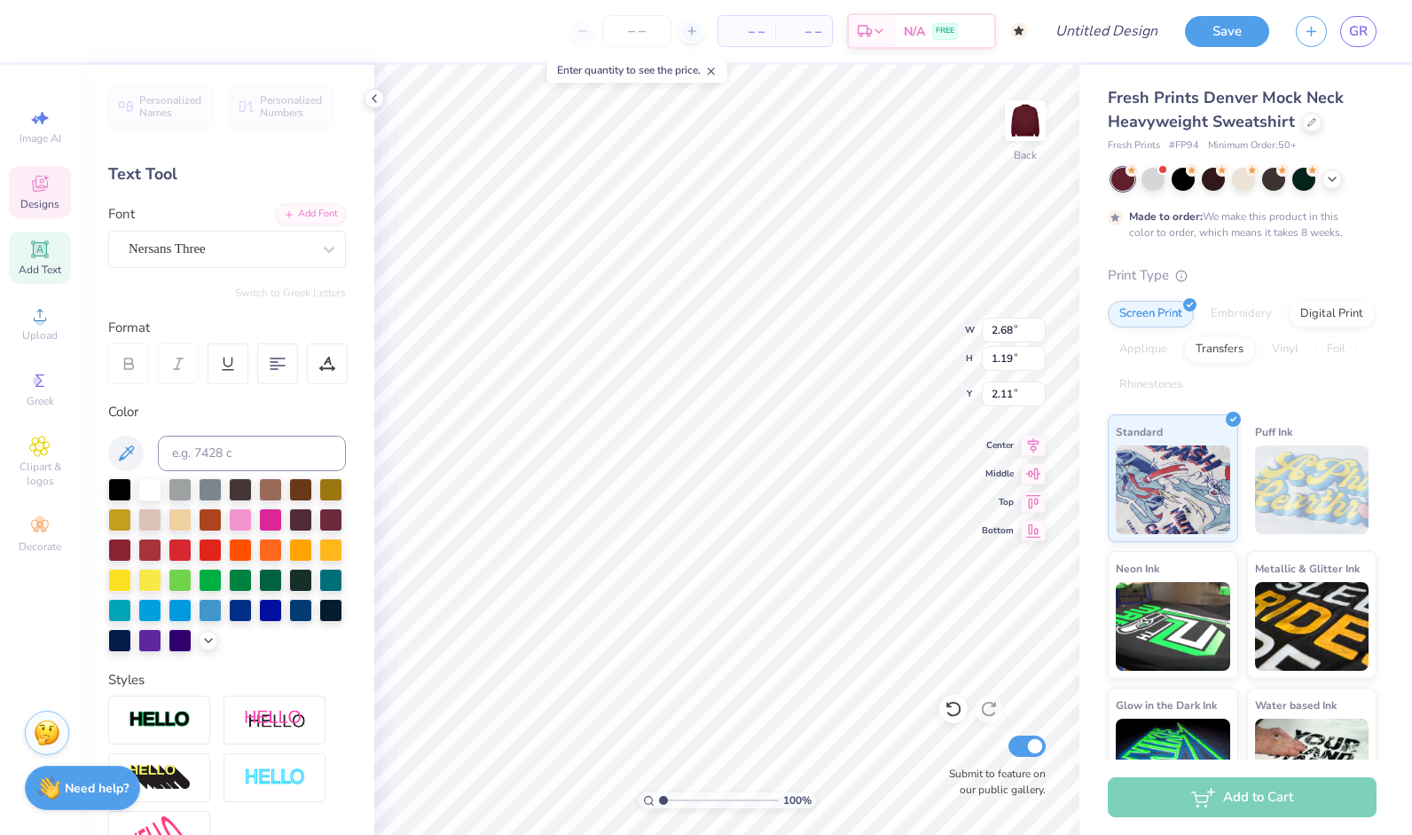
type textarea "Unlimited"
click at [889, 315] on div "100 % Back W 2.68 2.68 " H 1.19 1.19 " Y 2.11 2.11 " Center Middle Top Bottom S…" at bounding box center [726, 450] width 705 height 770
type input "3.00"
type input "12.21"
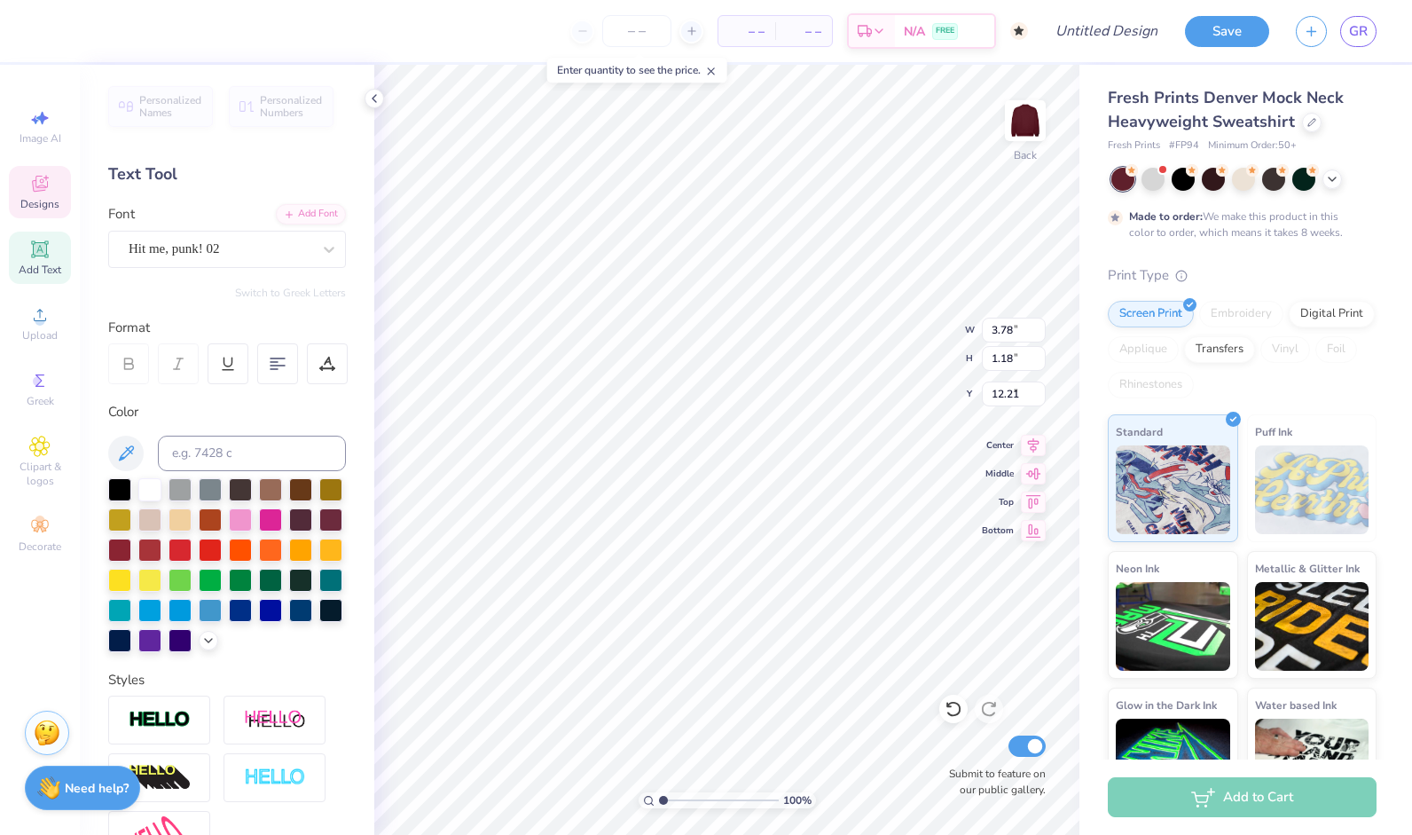
scroll to position [14, 5]
click at [954, 703] on icon at bounding box center [953, 710] width 15 height 16
click at [958, 699] on div at bounding box center [954, 709] width 28 height 28
type input "12.65"
type textarea "P"
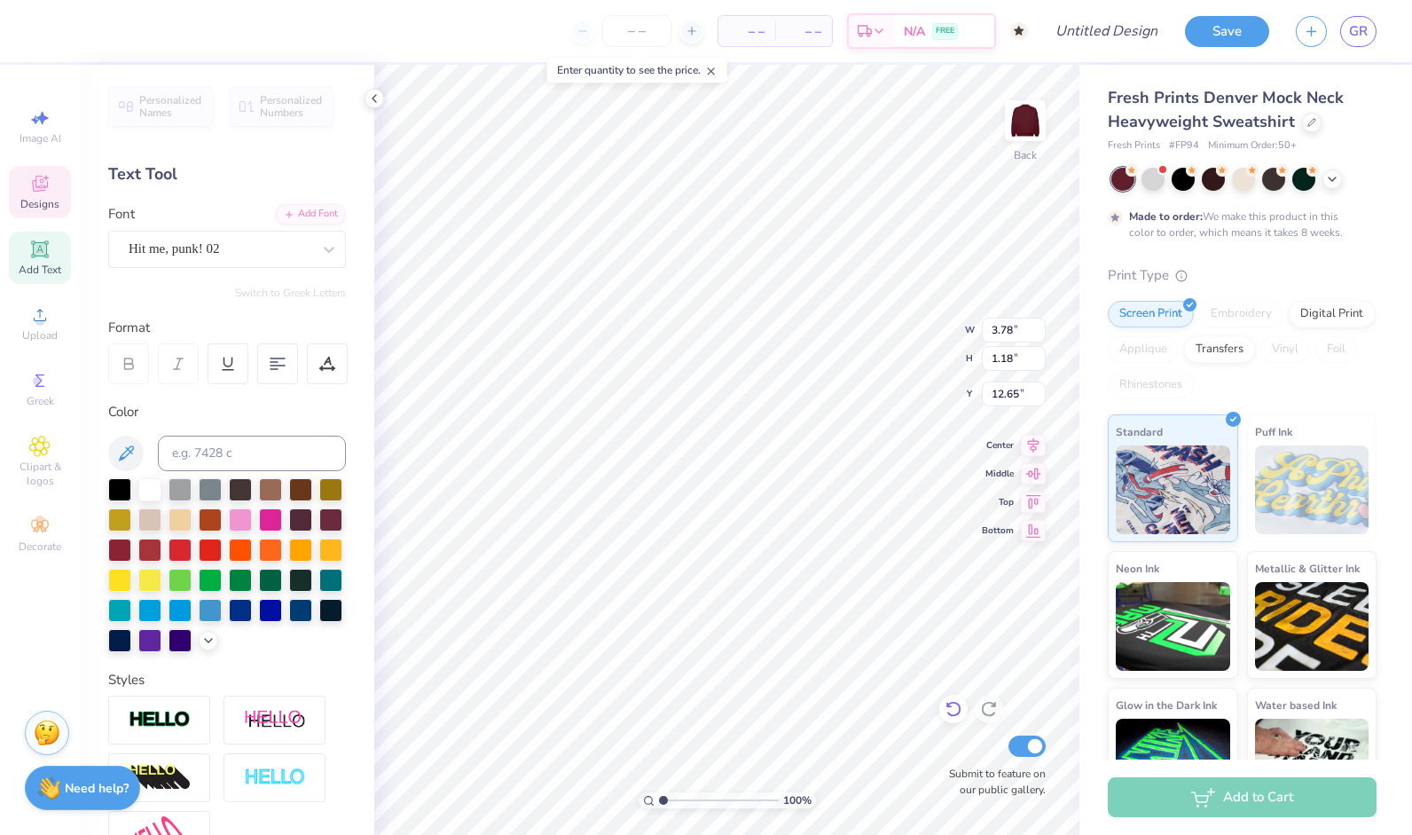
scroll to position [14, 2]
type textarea "Executive"
type input "1.51"
type input "0.97"
type input "9.44"
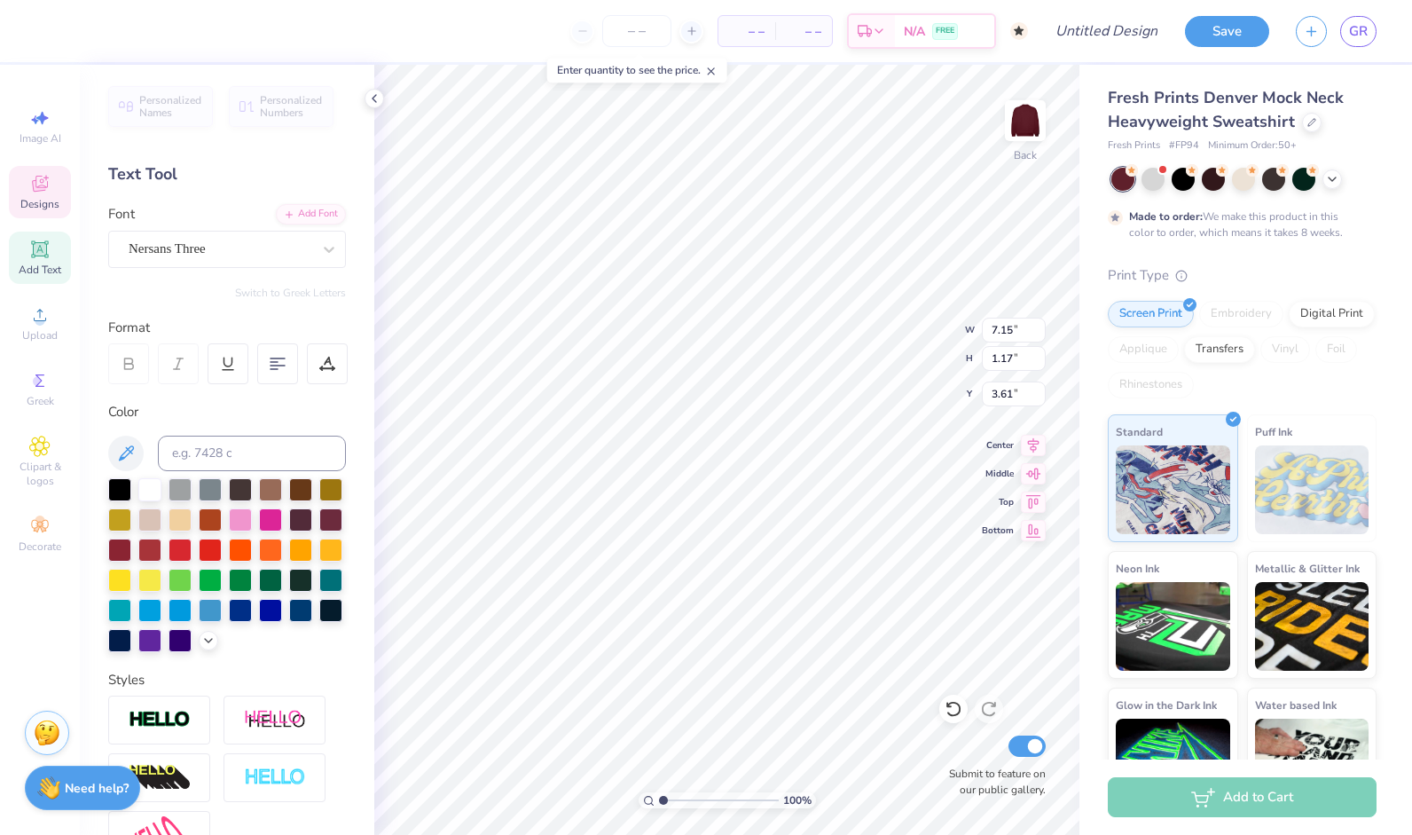
type input "7.15"
type input "1.17"
type input "3.61"
click at [636, 26] on input "number" at bounding box center [636, 31] width 69 height 32
type input "6"
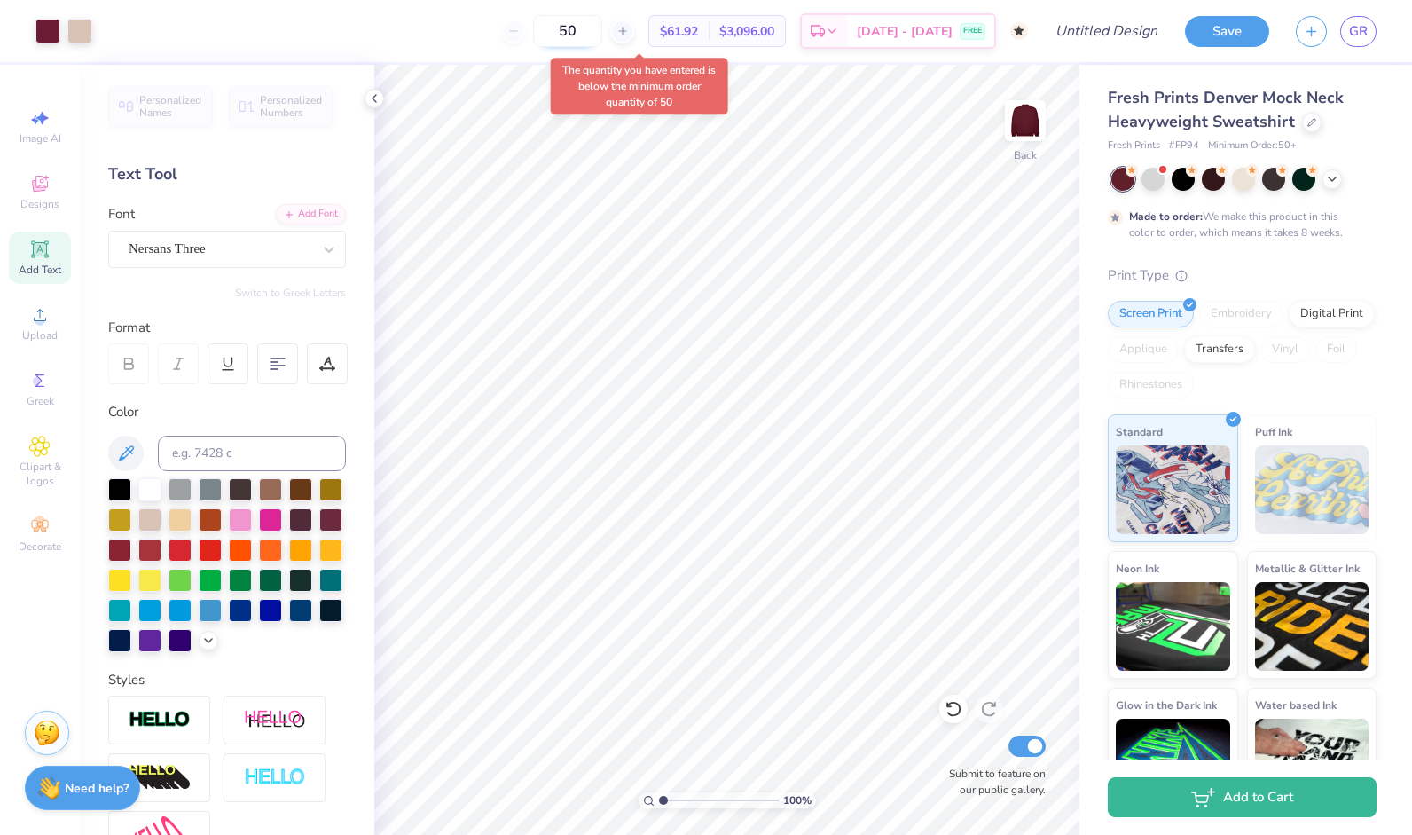
click at [602, 38] on input "50" at bounding box center [567, 31] width 69 height 32
type input "5"
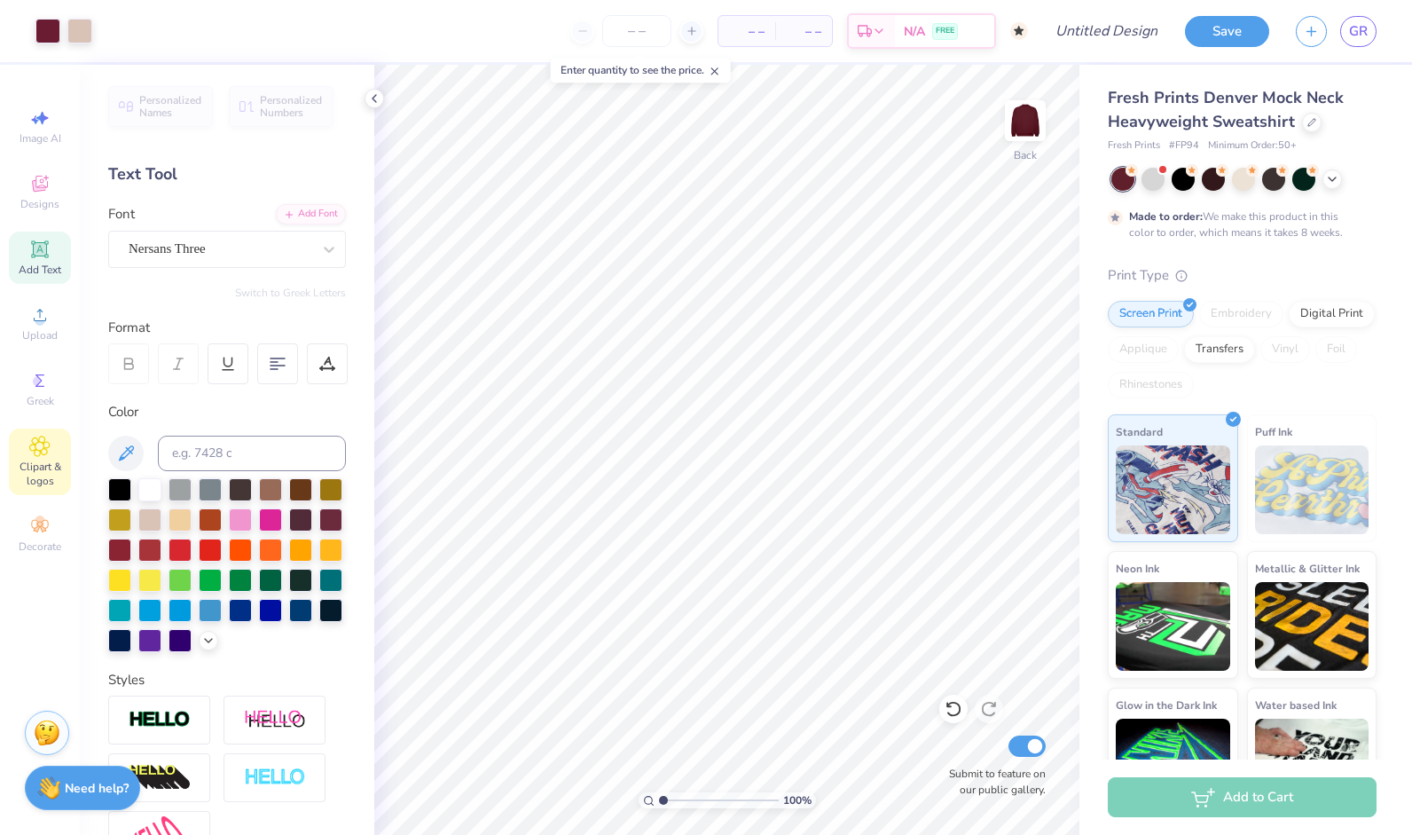
drag, startPoint x: 44, startPoint y: 481, endPoint x: 35, endPoint y: 457, distance: 25.5
click at [35, 457] on div "Clipart & logos" at bounding box center [40, 462] width 62 height 67
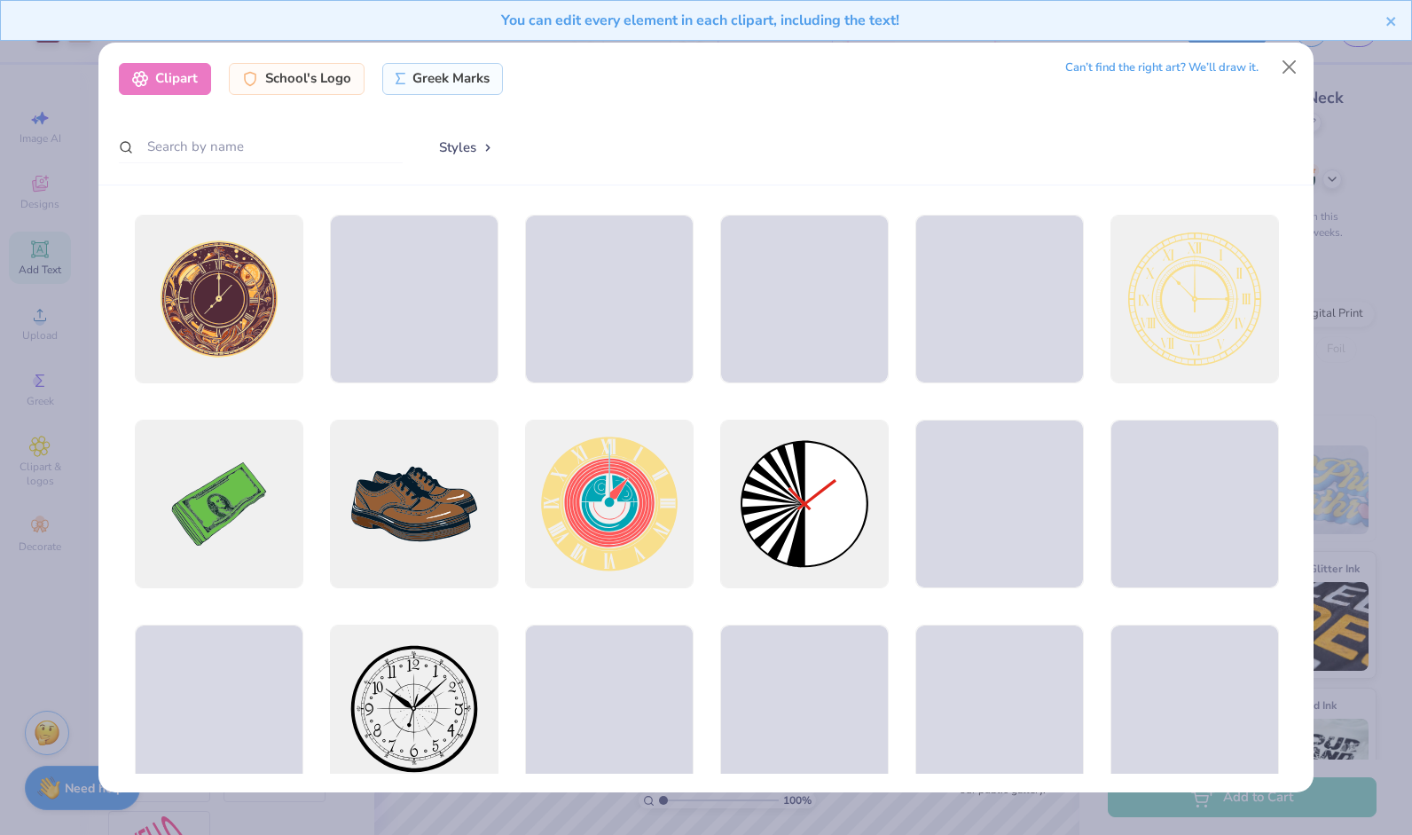
click at [457, 188] on div at bounding box center [706, 488] width 1216 height 607
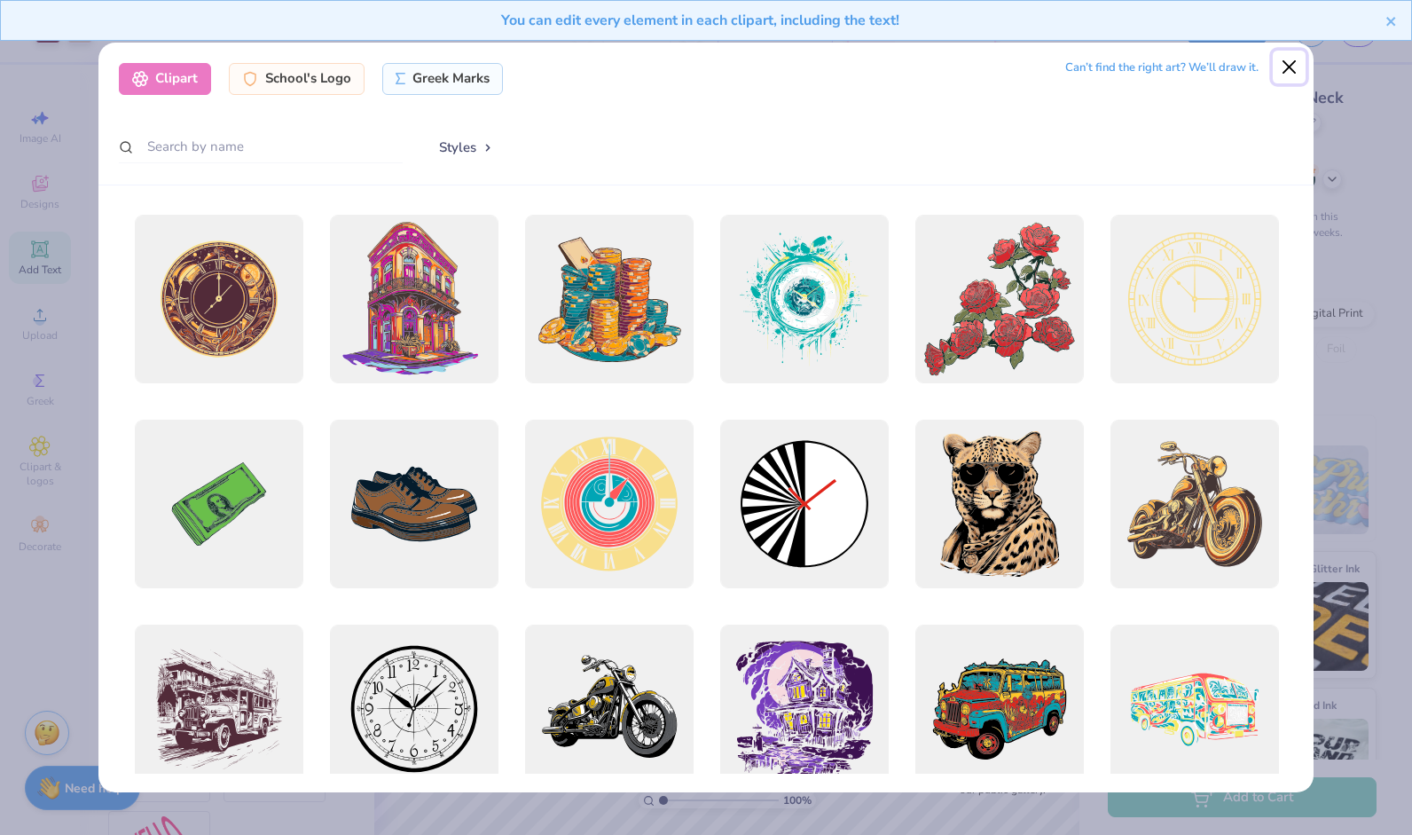
click at [1283, 71] on button "Close" at bounding box center [1290, 68] width 34 height 34
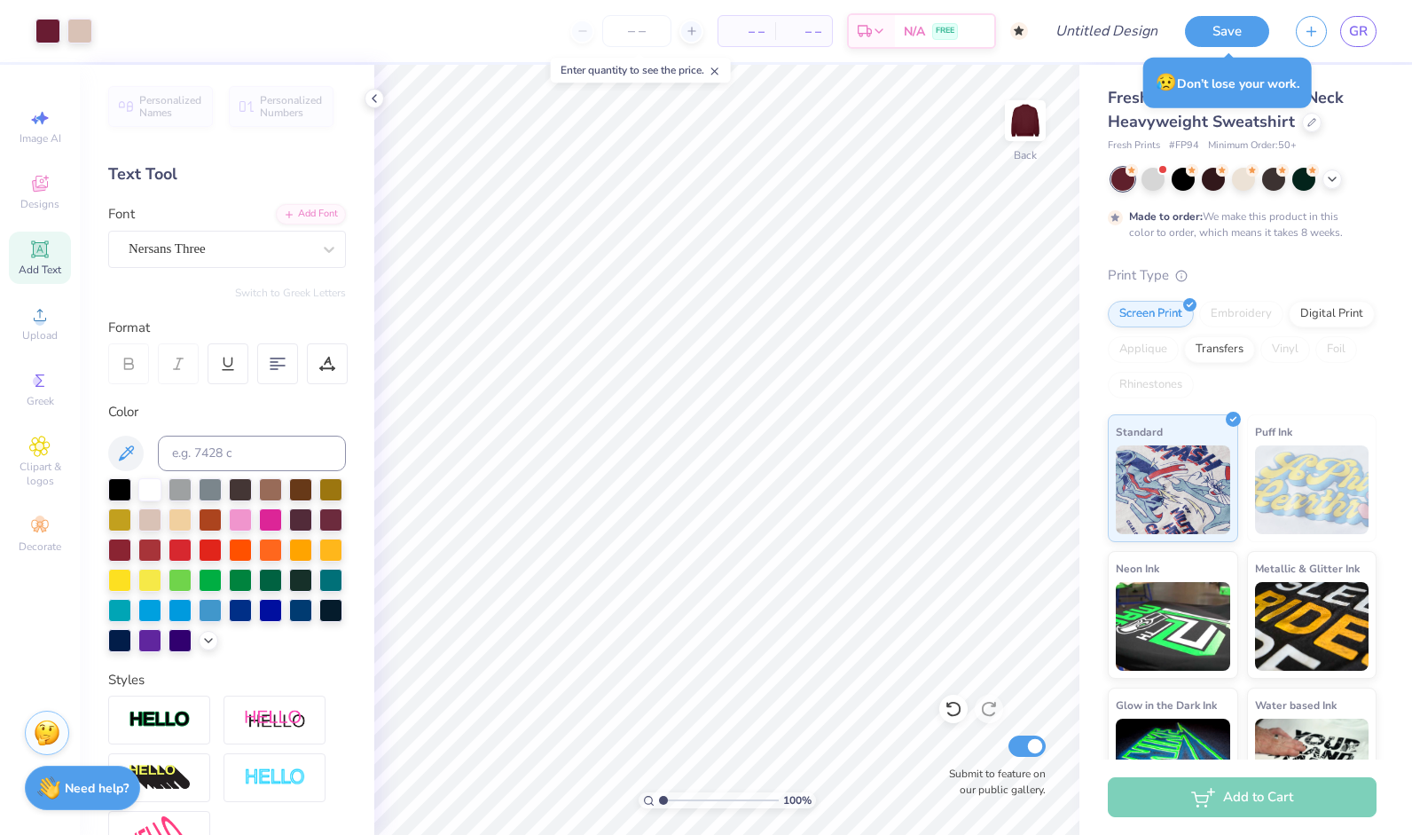
scroll to position [55, 0]
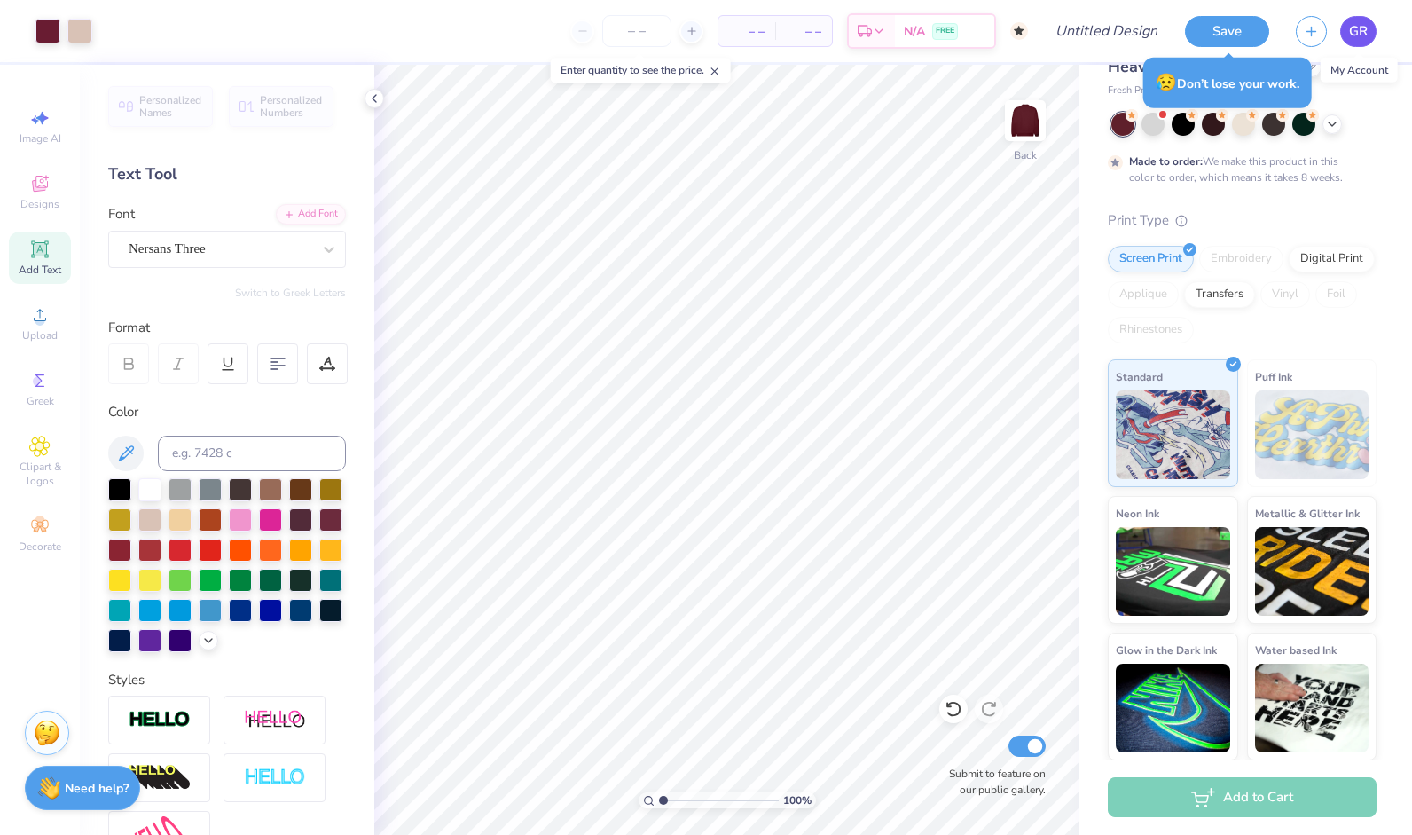
click at [1345, 29] on link "GR" at bounding box center [1359, 31] width 36 height 31
click at [952, 703] on icon at bounding box center [953, 710] width 15 height 16
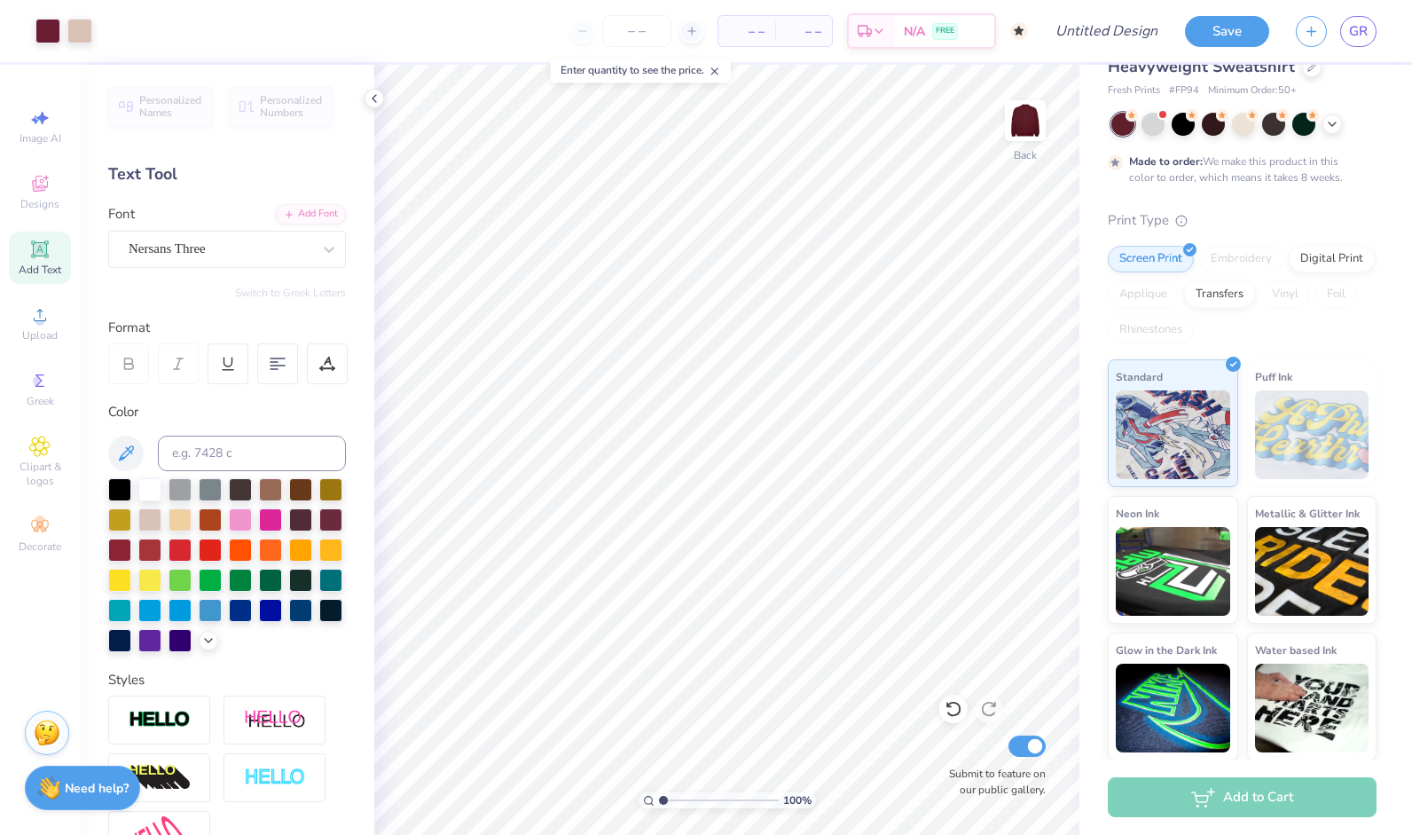
click at [952, 703] on icon at bounding box center [953, 710] width 15 height 16
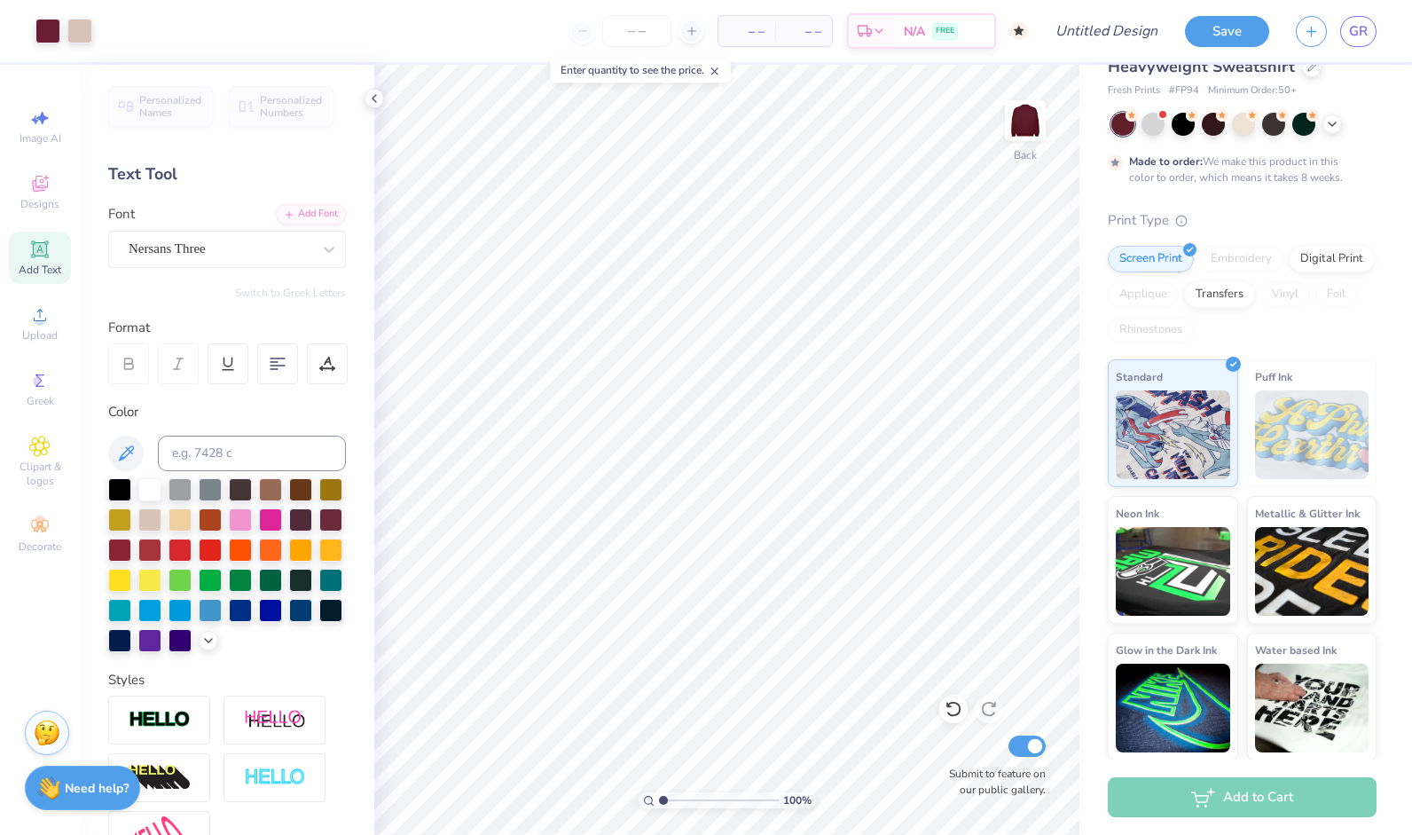
click at [952, 703] on icon at bounding box center [953, 710] width 15 height 16
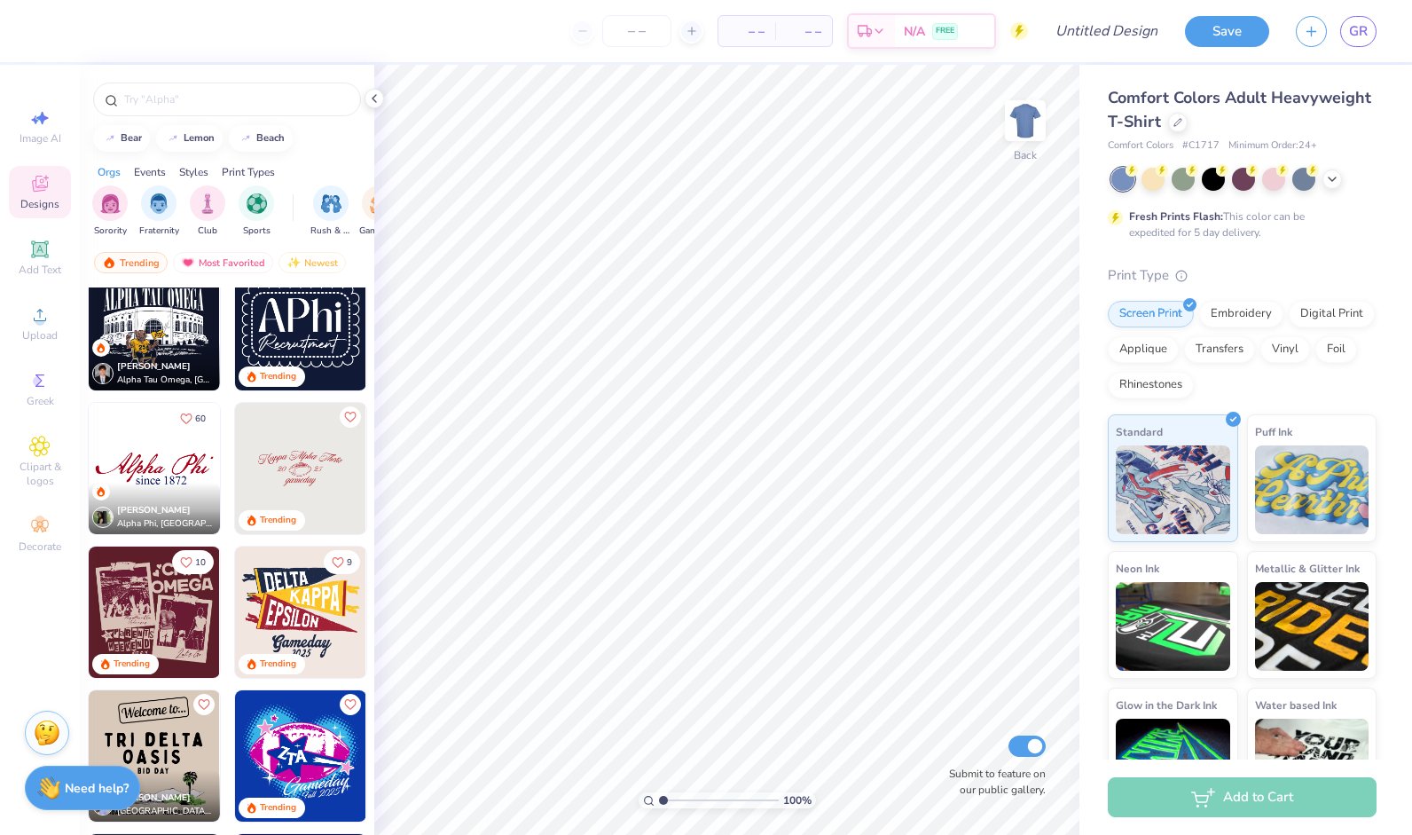
scroll to position [1562, 0]
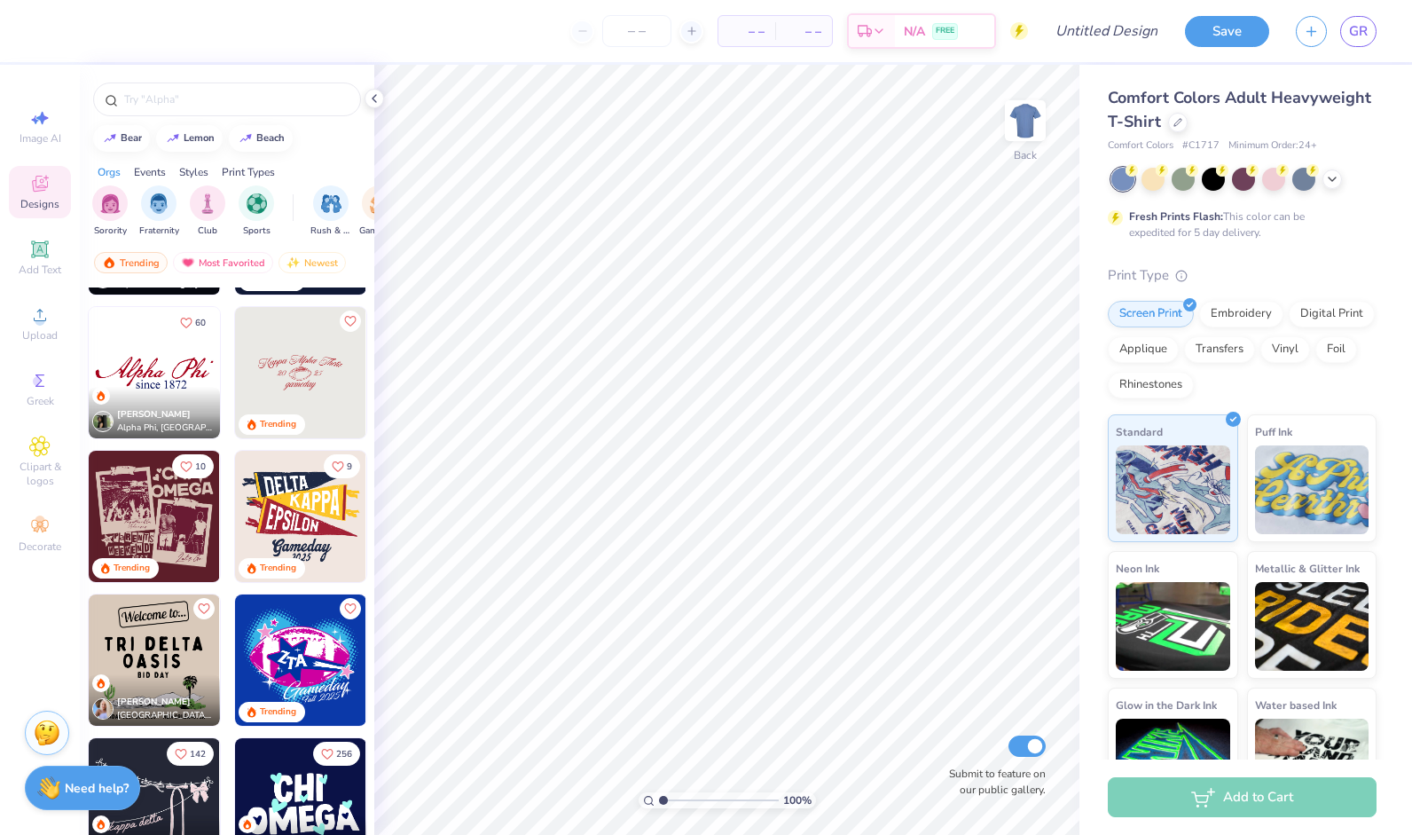
click at [179, 513] on img at bounding box center [154, 516] width 131 height 131
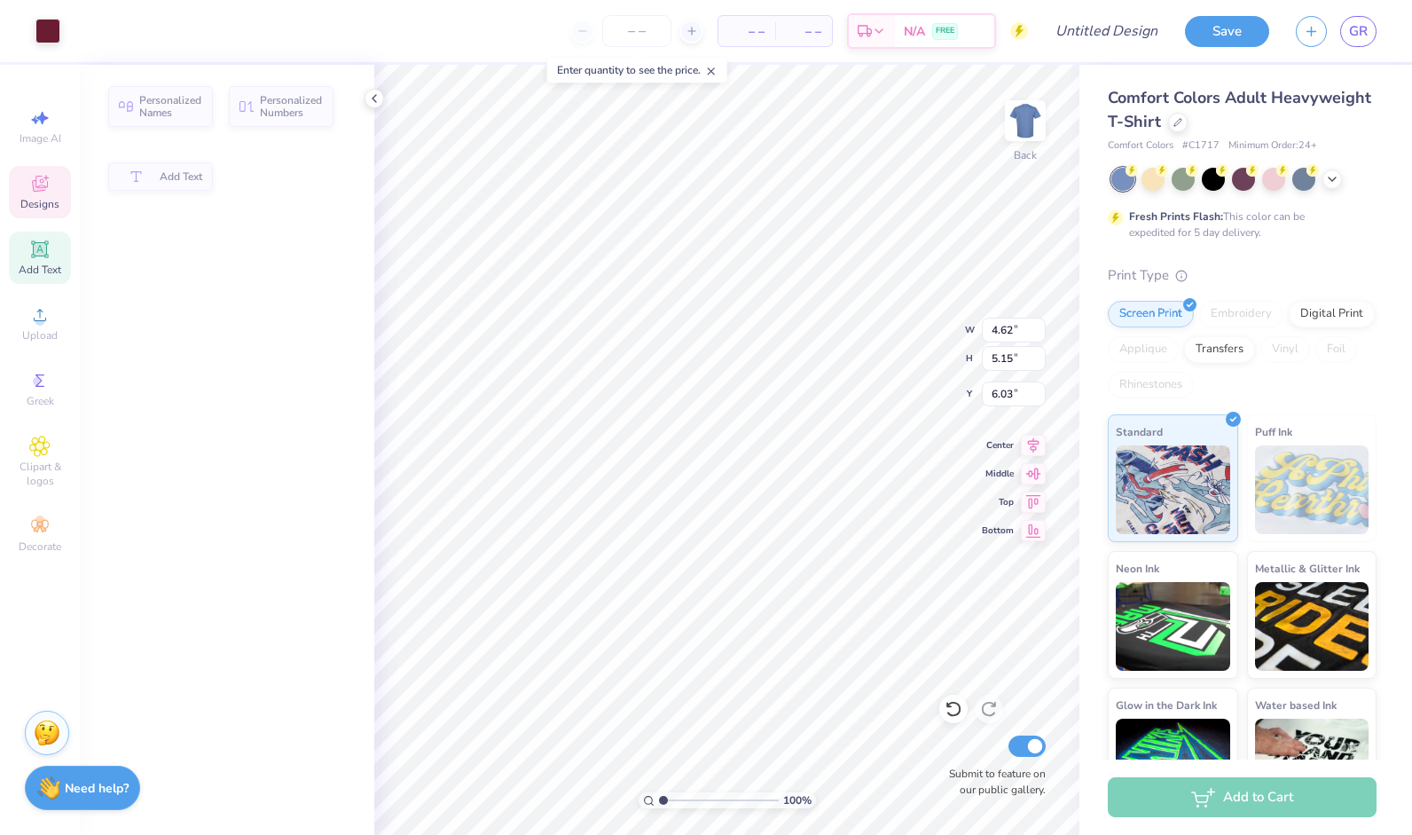
type input "4.62"
type input "5.15"
type input "6.03"
